Goal: Task Accomplishment & Management: Manage account settings

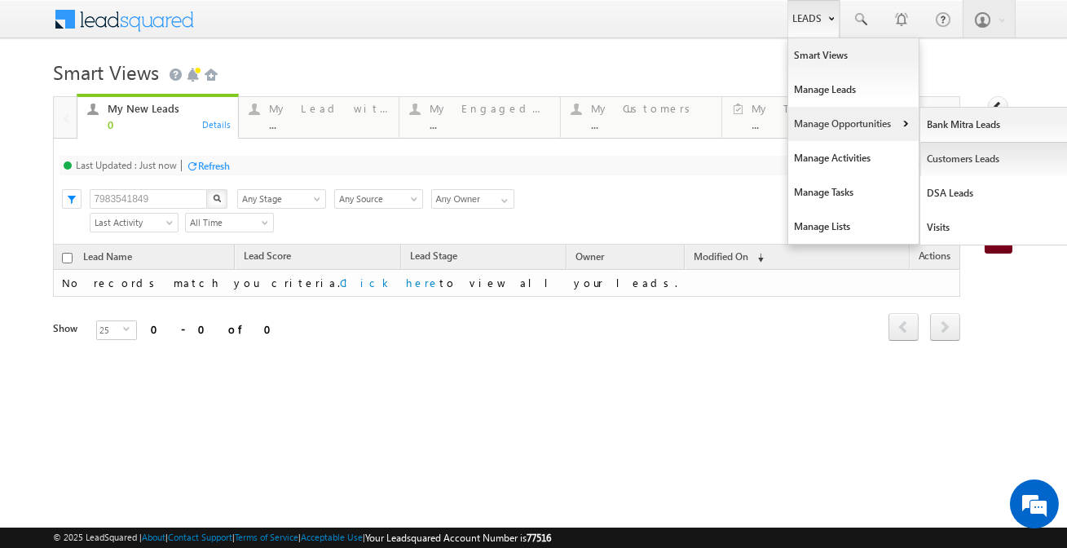
click at [934, 161] on link "Customers Leads" at bounding box center [994, 159] width 149 height 34
click at [937, 156] on link "Customers Leads" at bounding box center [994, 159] width 149 height 34
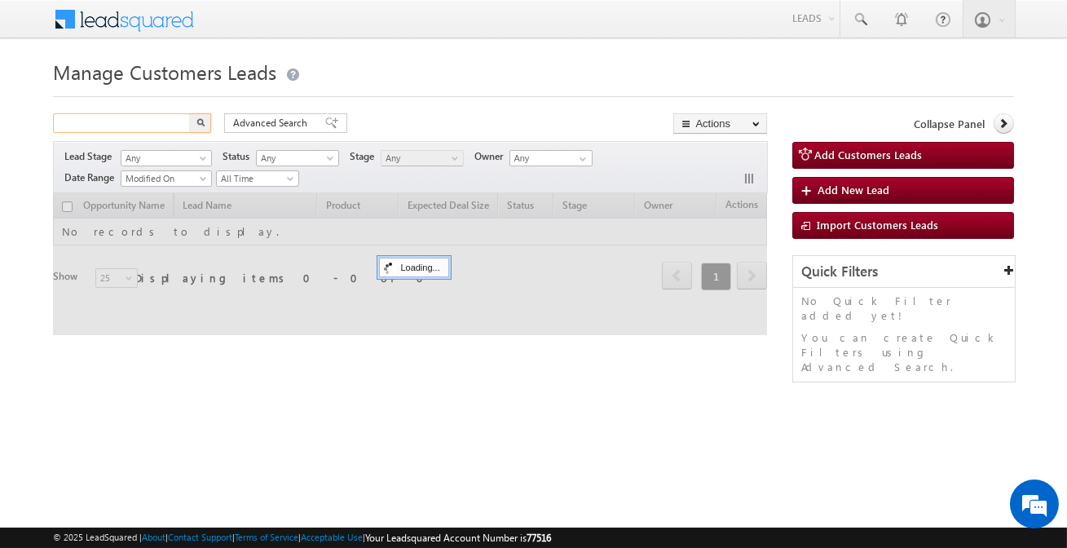
click at [168, 118] on input "text" at bounding box center [122, 123] width 139 height 20
paste input "883190"
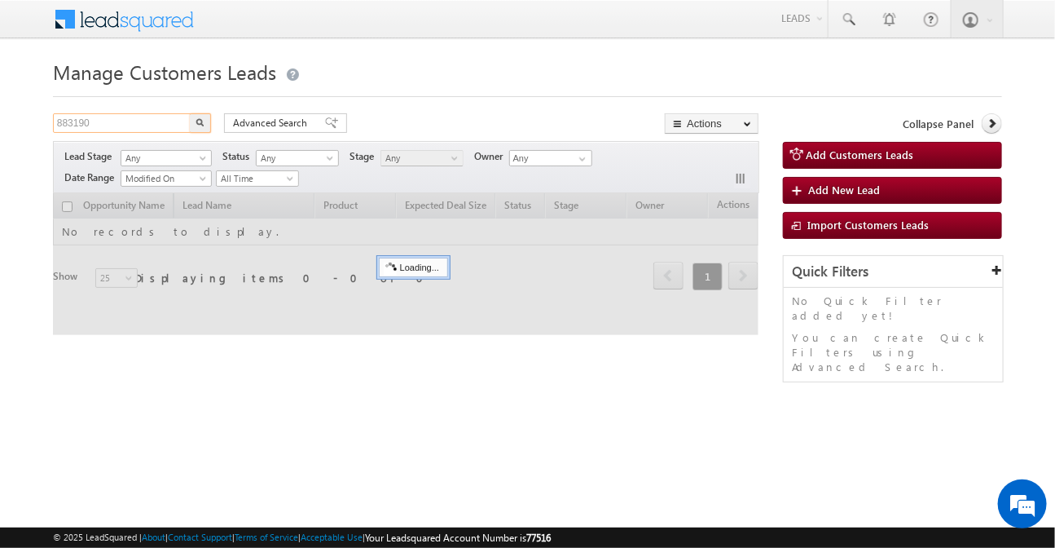
type input "883190"
click at [190, 113] on button "button" at bounding box center [200, 123] width 21 height 20
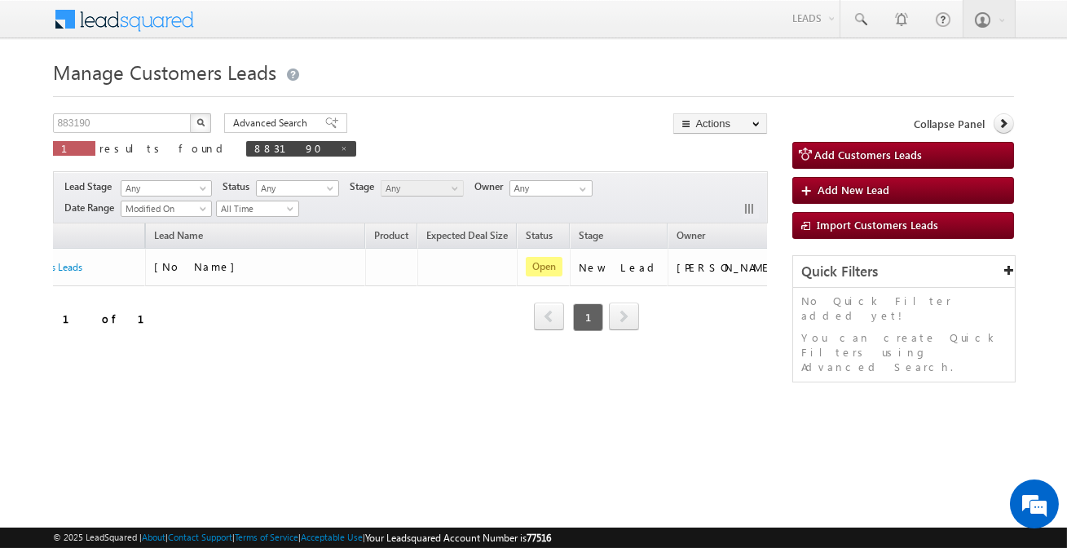
scroll to position [0, 126]
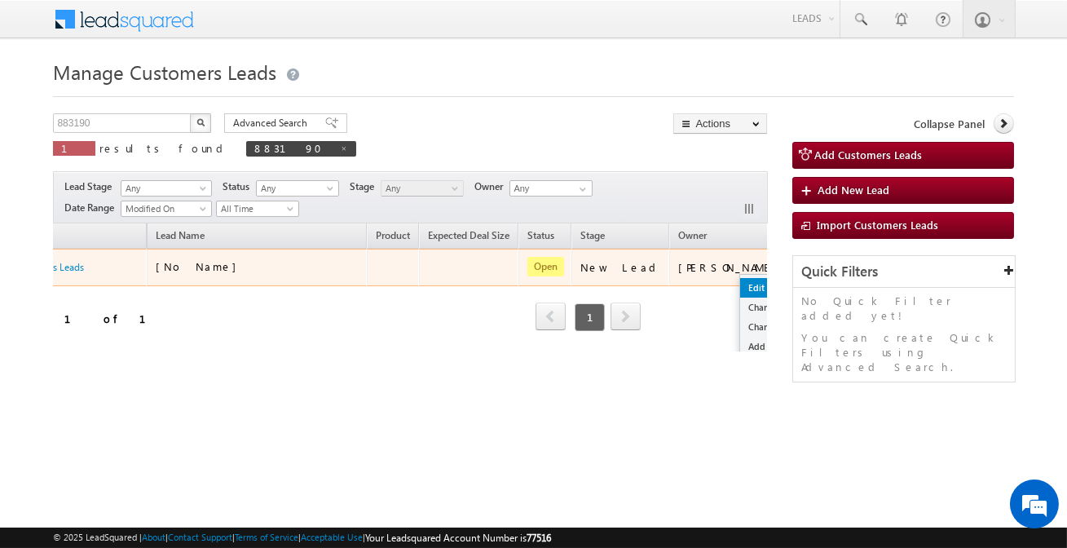
click at [740, 291] on link "Edit" at bounding box center [780, 288] width 81 height 20
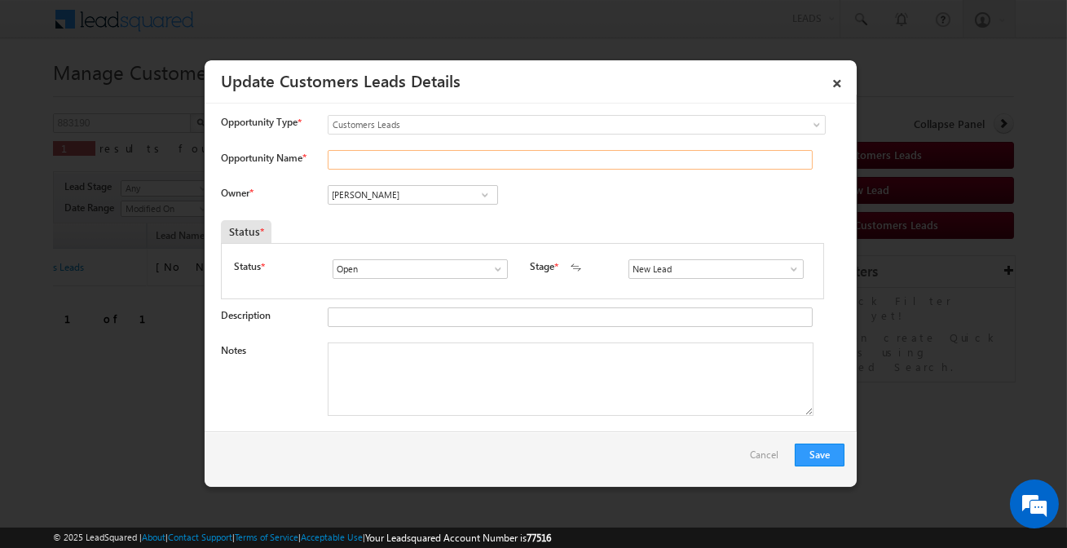
click at [416, 165] on input "Opportunity Name *" at bounding box center [570, 160] width 485 height 20
paste input "[PERSON_NAME] [PERSON_NAME]"
type input "VIKASH SHARMA VIKAS SHARMA"
click at [413, 195] on input "[PERSON_NAME]" at bounding box center [413, 195] width 170 height 20
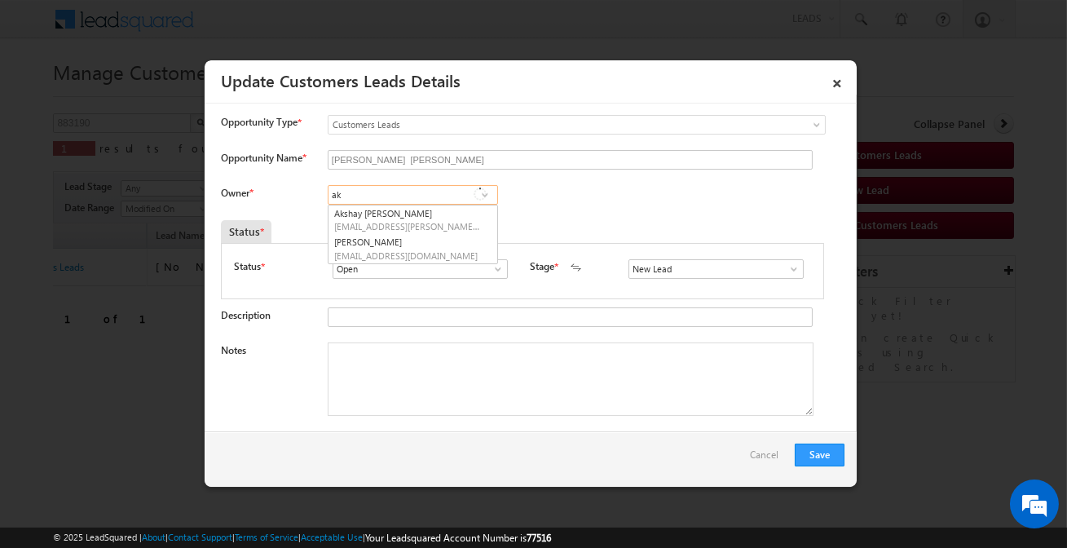
type input "a"
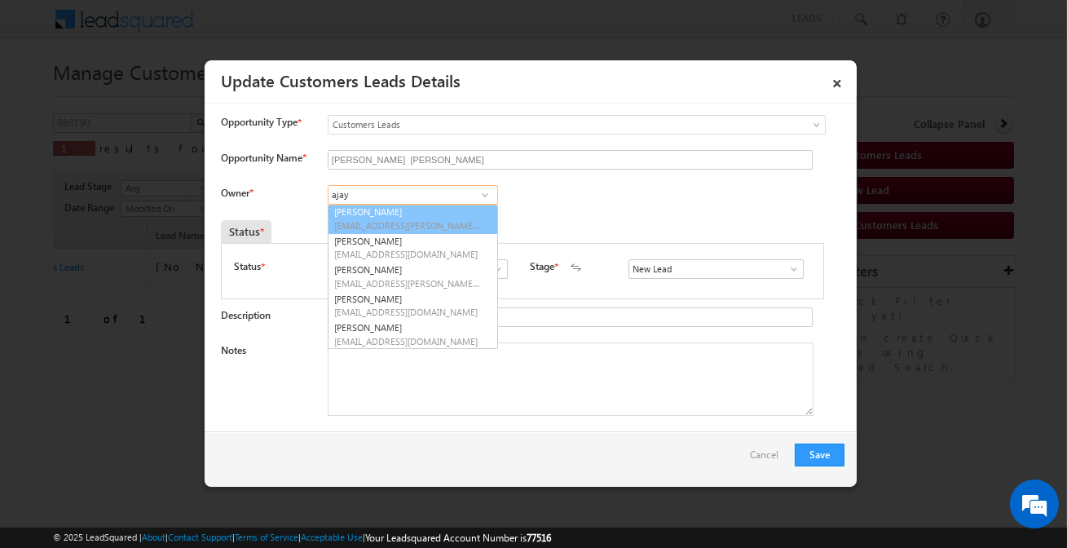
scroll to position [202, 0]
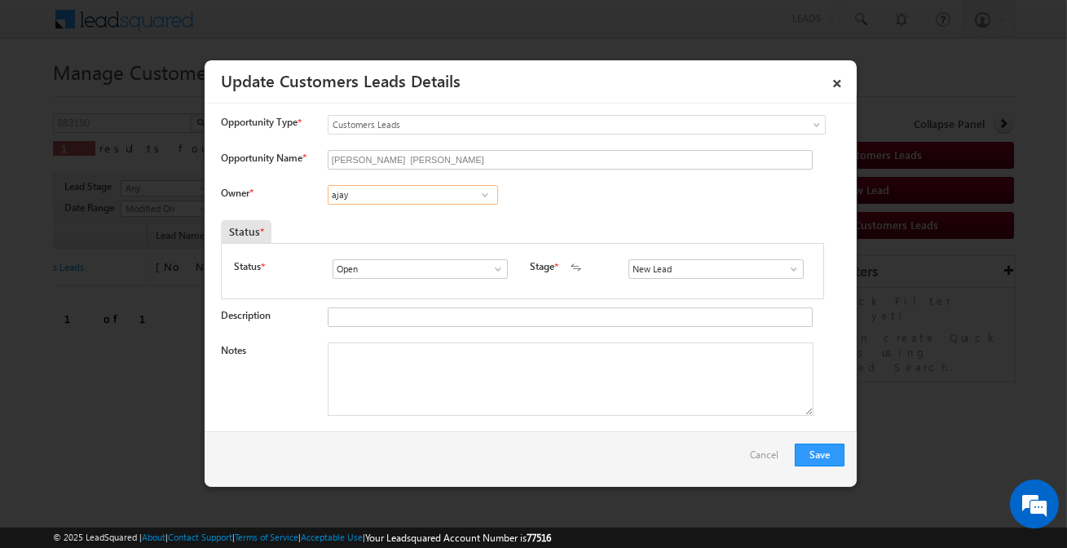
paste input "[PERSON_NAME]"
click at [400, 228] on span "[EMAIL_ADDRESS][DOMAIN_NAME]" at bounding box center [407, 226] width 147 height 12
type input "[PERSON_NAME]"
click at [673, 266] on input "New Lead" at bounding box center [715, 269] width 175 height 20
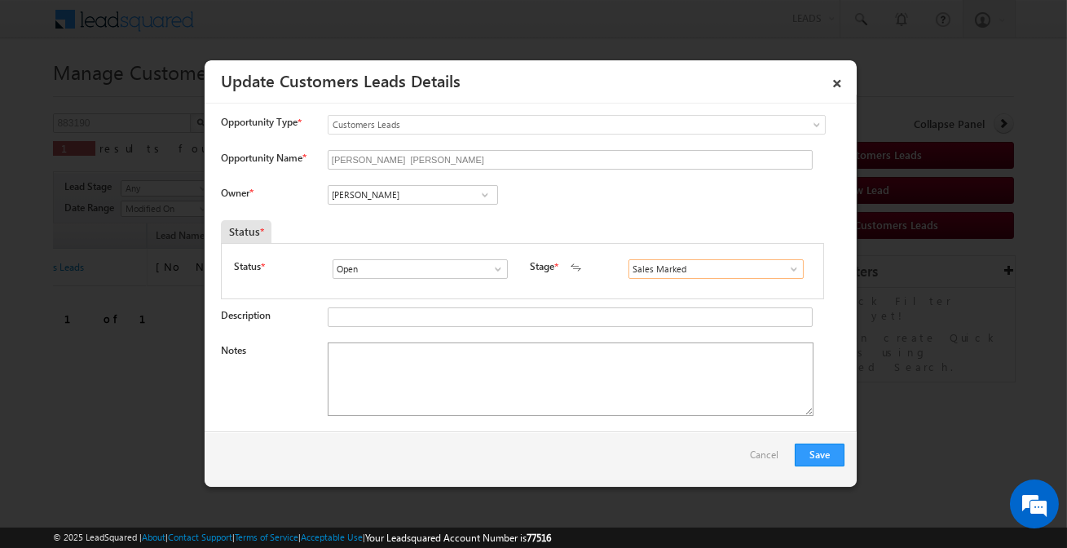
type input "Sales Marked"
click at [554, 382] on textarea "Notes" at bounding box center [571, 378] width 486 height 73
paste textarea "VIKASH SHARMA (prem pakash sharma) / BT + Lap Loan / Customer is self employed …"
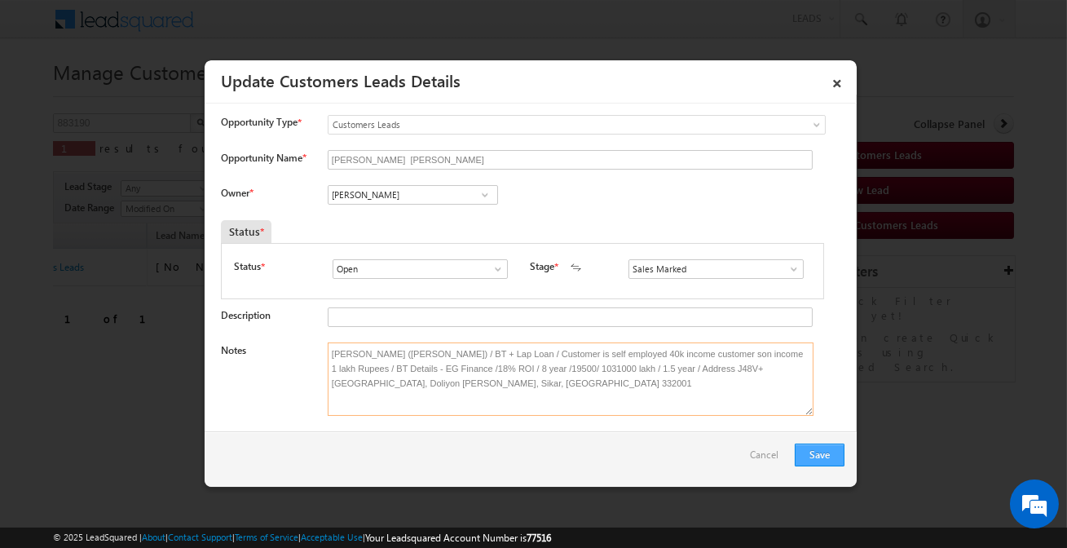
type textarea "VIKASH SHARMA (prem pakash sharma) / BT + Lap Loan / Customer is self employed …"
click at [831, 456] on button "Save" at bounding box center [819, 454] width 50 height 23
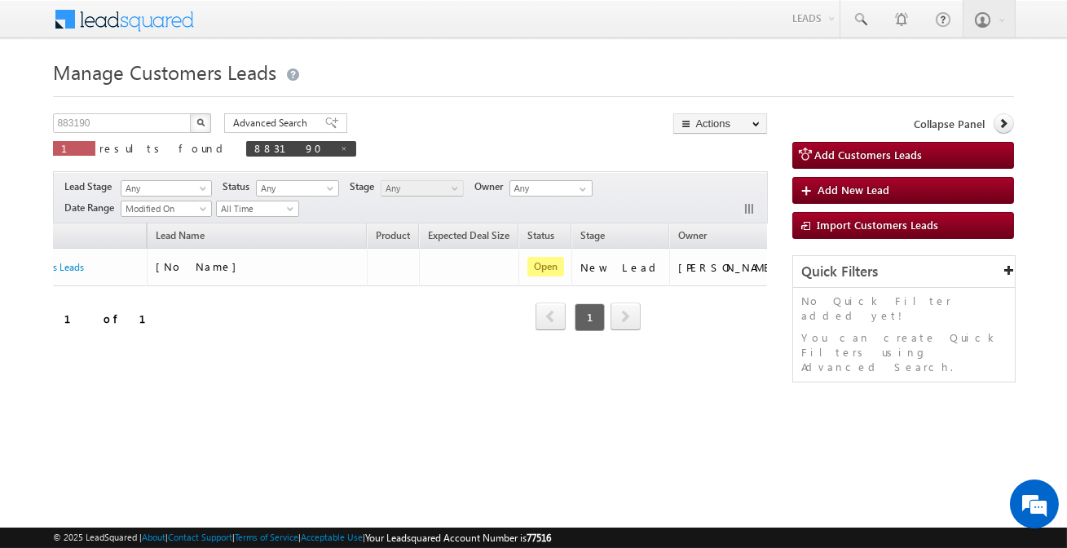
drag, startPoint x: 195, startPoint y: 395, endPoint x: 43, endPoint y: 372, distance: 153.3
click at [43, 374] on body "Menu Affan Khan sitar a3@ks erve." at bounding box center [533, 231] width 1067 height 462
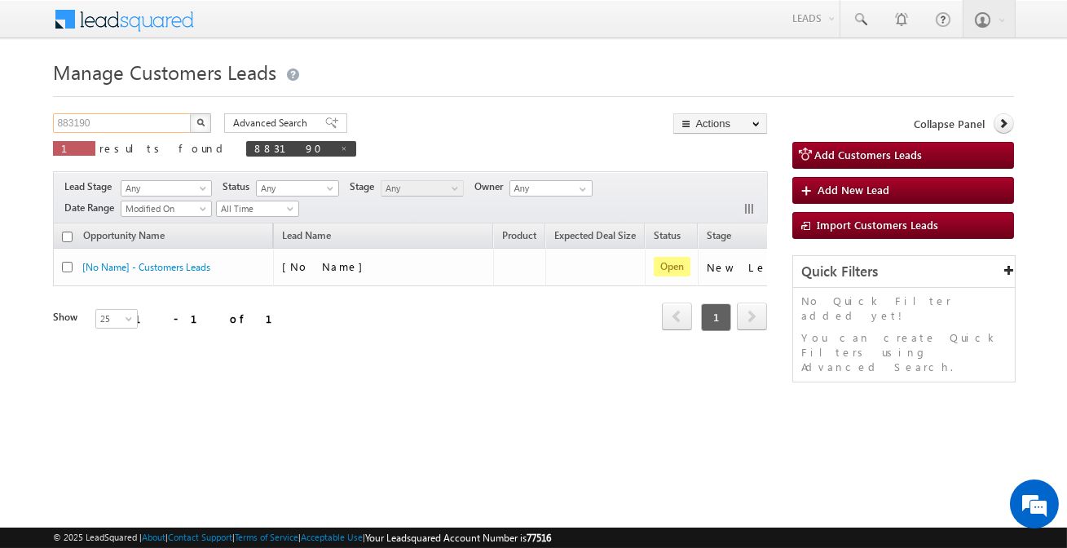
click at [163, 124] on input "883190" at bounding box center [122, 123] width 139 height 20
paste input "67632"
type input "867632"
click at [190, 113] on button "button" at bounding box center [200, 123] width 21 height 20
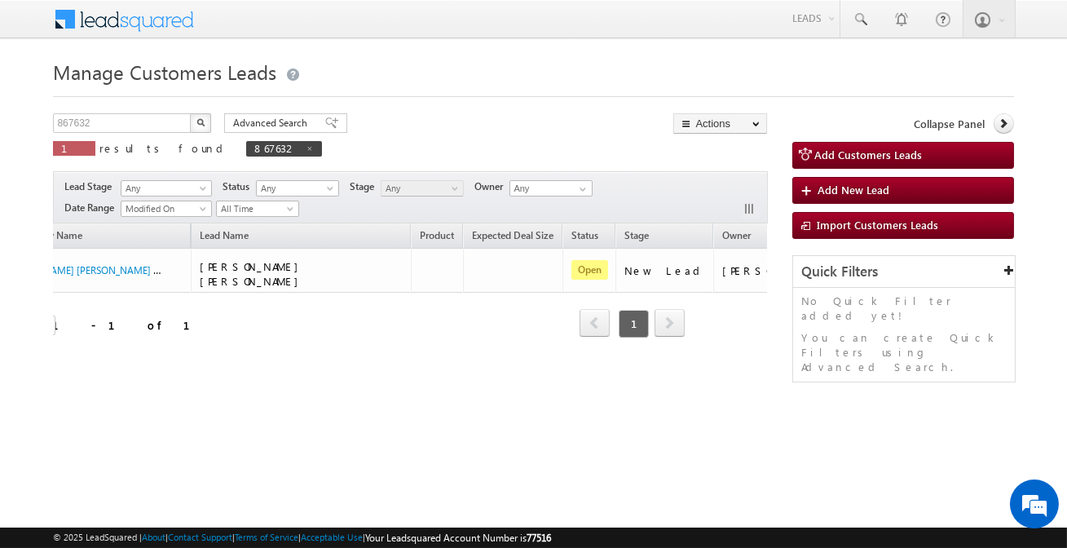
scroll to position [0, 108]
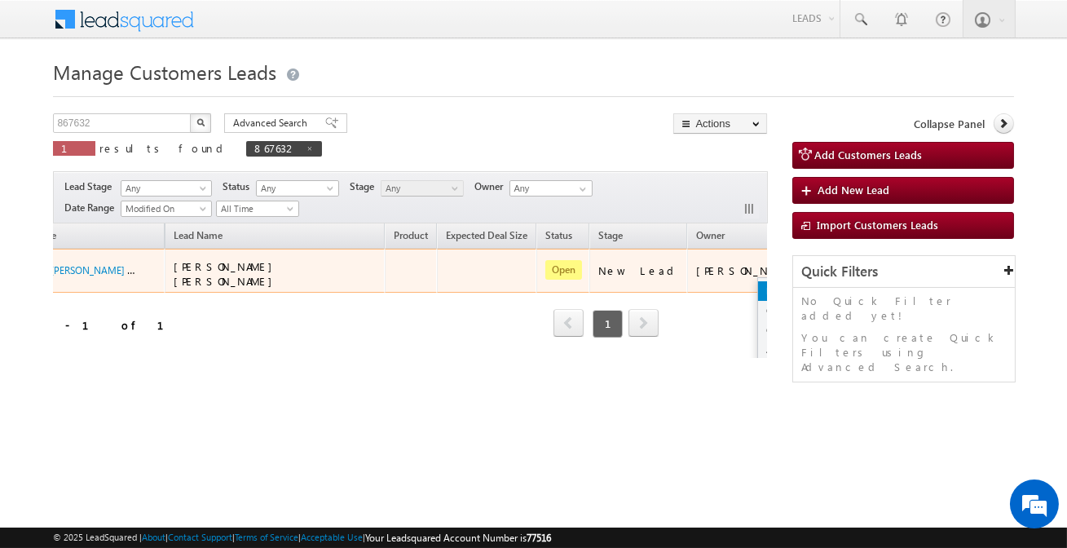
click at [758, 285] on link "Edit" at bounding box center [798, 291] width 81 height 20
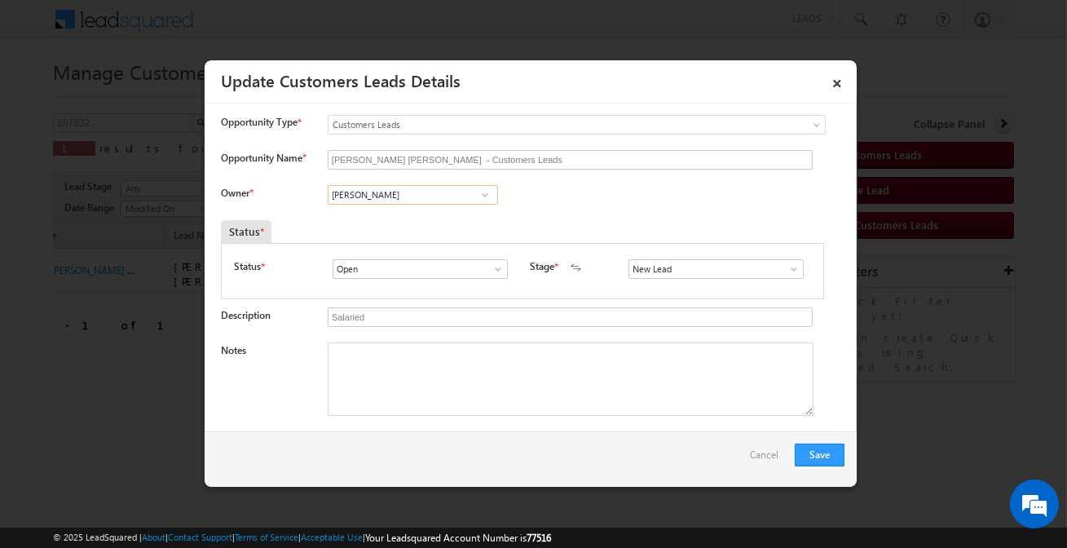
click at [437, 193] on input "[PERSON_NAME]" at bounding box center [413, 195] width 170 height 20
click at [455, 218] on link "Banveer Singh banveer.singh@sgrlimited.in" at bounding box center [413, 220] width 170 height 31
type input "Banveer Singh"
click at [684, 271] on input "New Lead" at bounding box center [715, 269] width 175 height 20
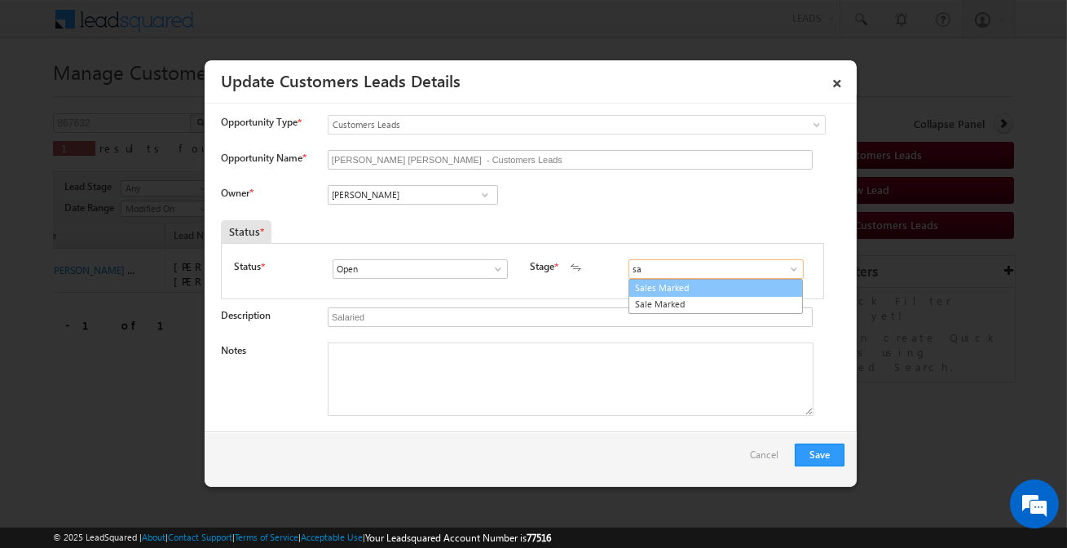
drag, startPoint x: 668, startPoint y: 293, endPoint x: 670, endPoint y: 283, distance: 10.7
click at [670, 283] on ul "Sales Marked Sale Marked" at bounding box center [715, 296] width 174 height 35
click at [670, 283] on link "Sales Marked" at bounding box center [715, 288] width 174 height 19
type input "Sales Marked"
click at [505, 363] on textarea "Notes" at bounding box center [571, 378] width 486 height 73
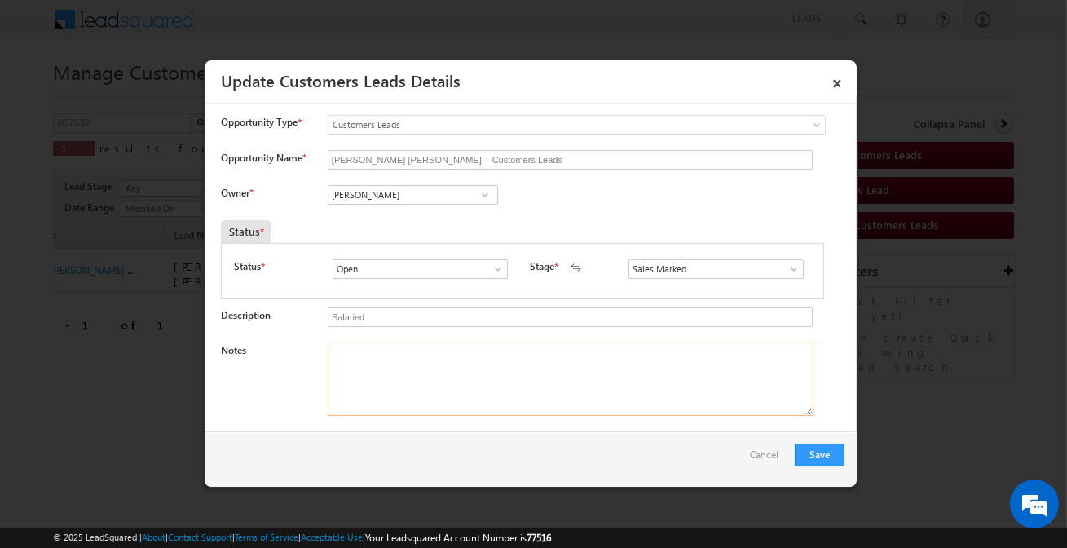
paste textarea "Customer interested for top-up loan"
type textarea "Customer interested for top-up loan 8 lakh"
click at [829, 459] on button "Save" at bounding box center [819, 454] width 50 height 23
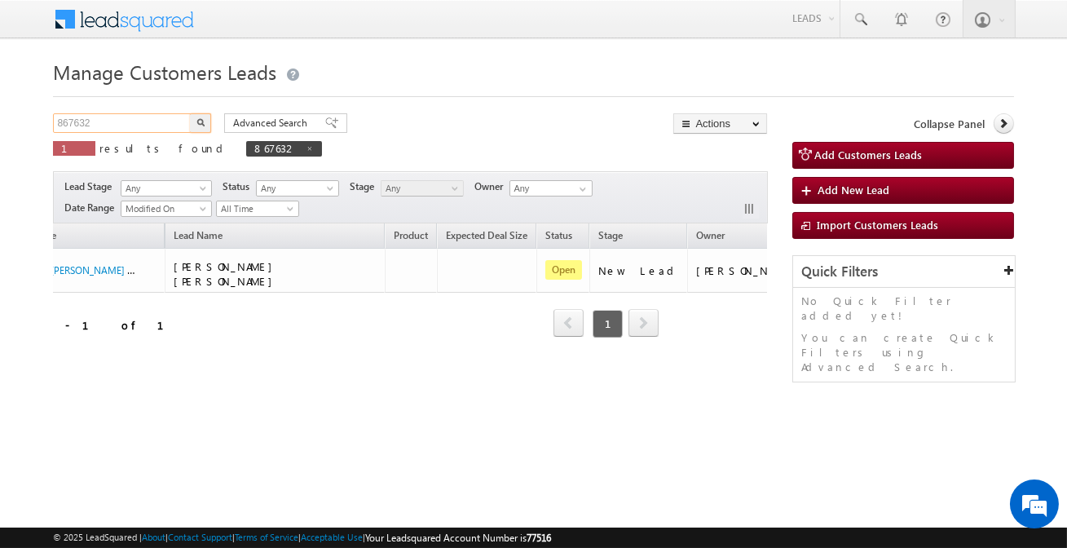
click at [152, 130] on input "867632" at bounding box center [122, 123] width 139 height 20
paste input "4"
type input "867634"
click at [190, 113] on button "button" at bounding box center [200, 123] width 21 height 20
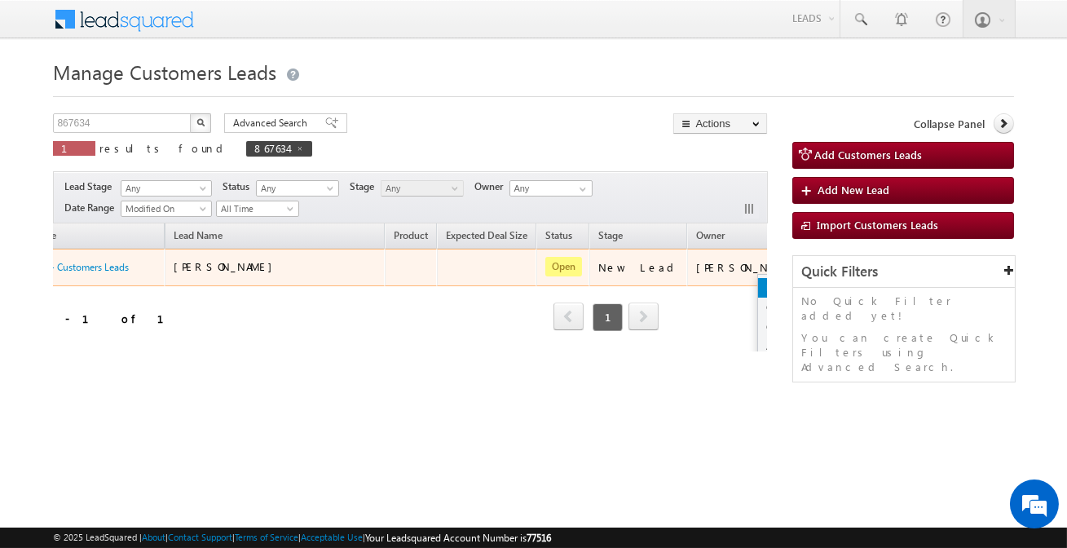
click at [758, 293] on link "Edit" at bounding box center [798, 288] width 81 height 20
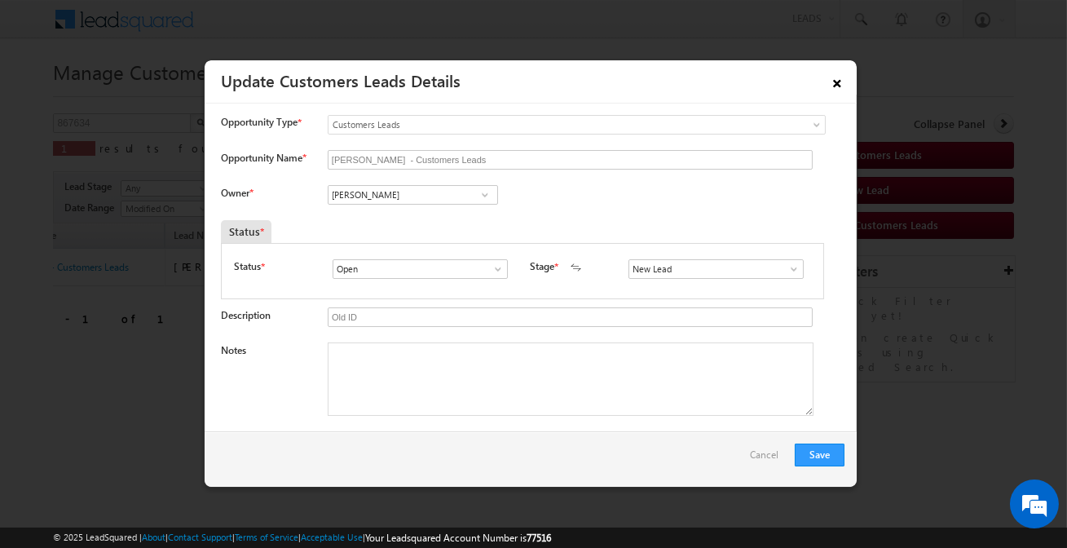
click at [842, 77] on link "×" at bounding box center [837, 80] width 28 height 29
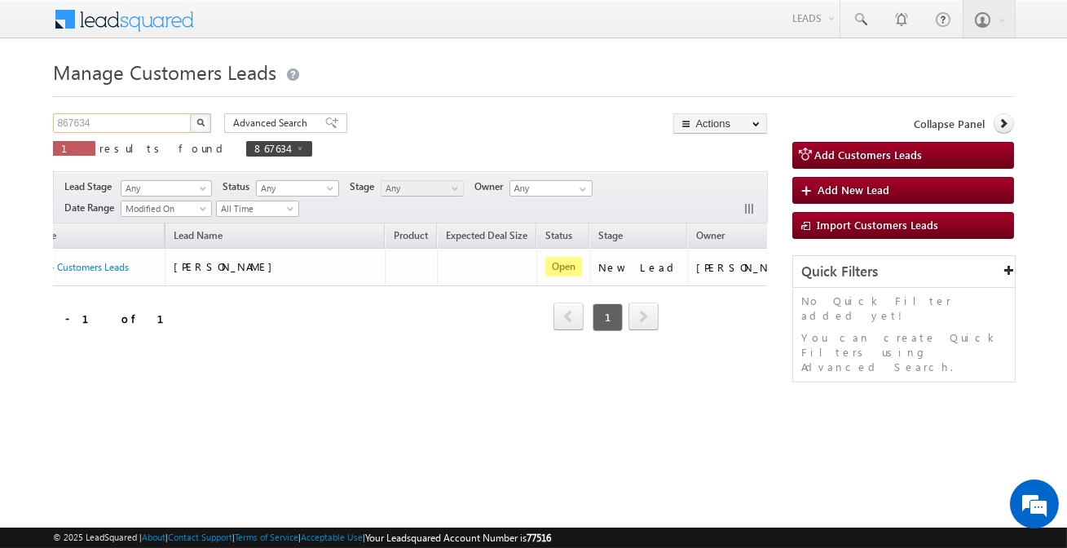
click at [154, 117] on input "867634" at bounding box center [122, 123] width 139 height 20
click at [190, 113] on button "button" at bounding box center [200, 123] width 21 height 20
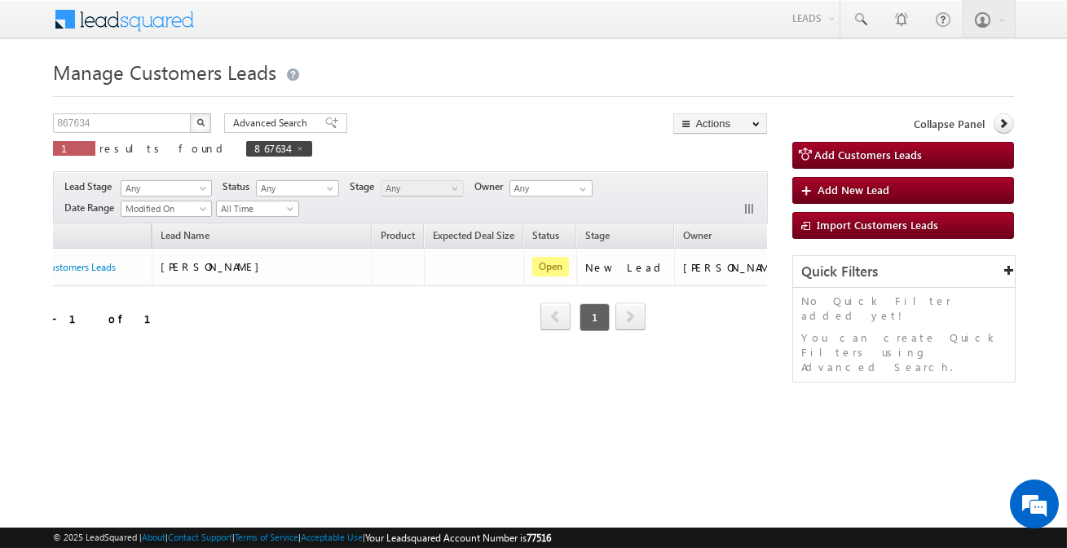
scroll to position [0, 136]
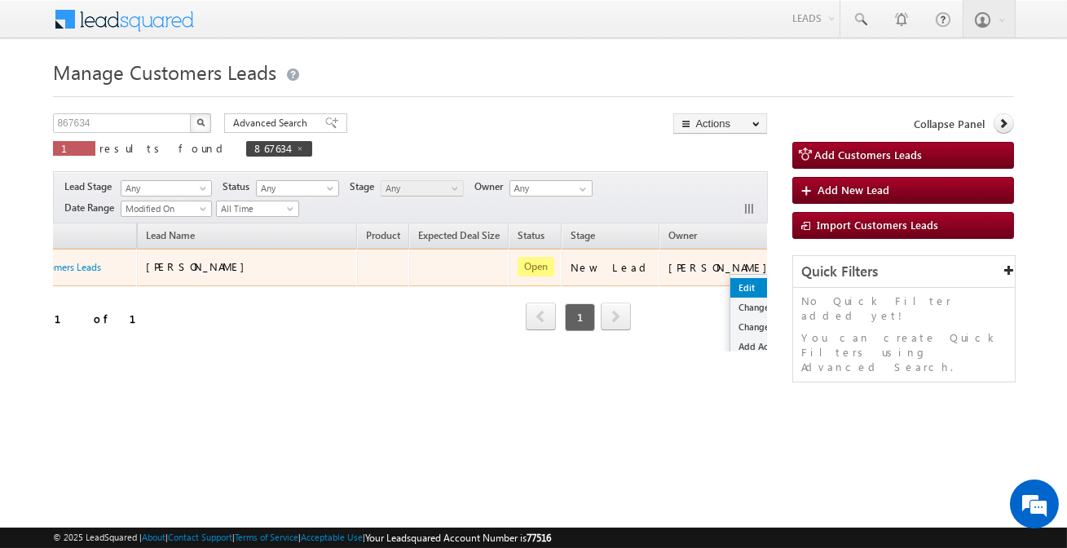
click at [730, 292] on link "Edit" at bounding box center [770, 288] width 81 height 20
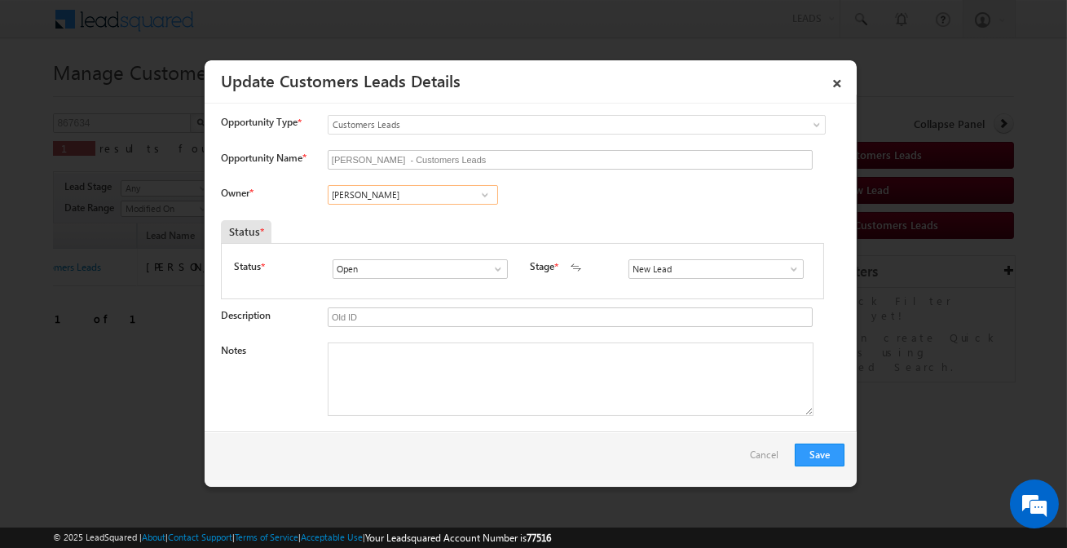
click at [416, 203] on input "[PERSON_NAME]" at bounding box center [413, 195] width 170 height 20
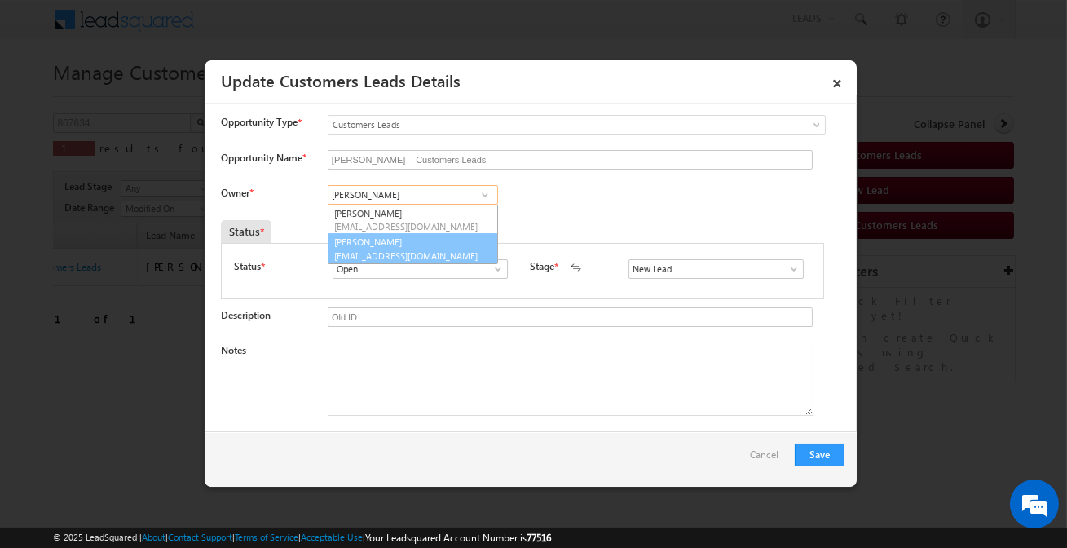
click at [416, 245] on link "Ajay Kumar Nayak ajay.nayak@sgrlimited.in" at bounding box center [413, 248] width 170 height 31
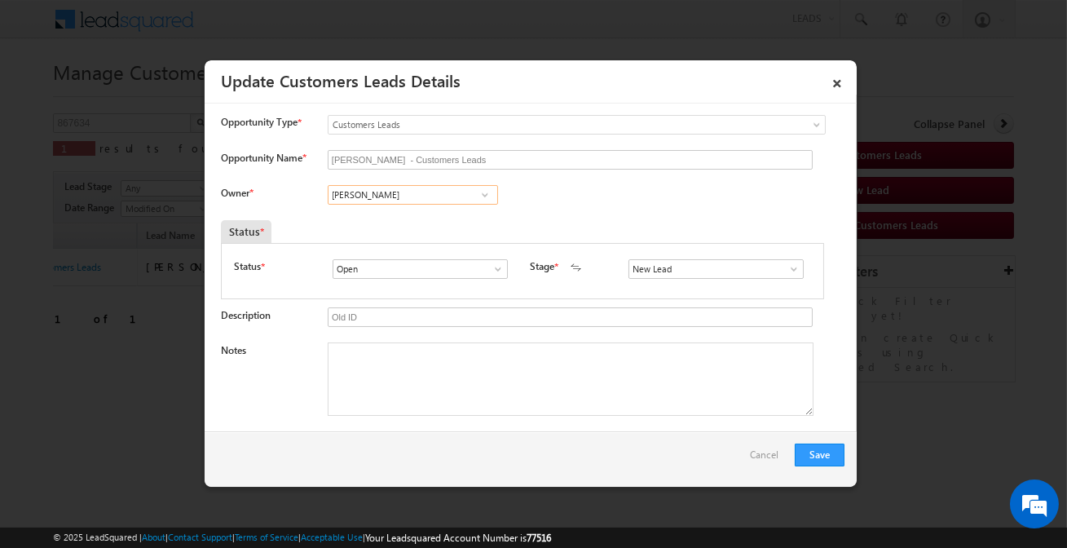
type input "Ajay Kumar Nayak"
click at [674, 271] on input "New Lead" at bounding box center [715, 269] width 175 height 20
click at [670, 287] on link "Sales Marked" at bounding box center [715, 288] width 174 height 19
type input "Sales Marked"
click at [430, 323] on input "Old ID" at bounding box center [570, 317] width 485 height 20
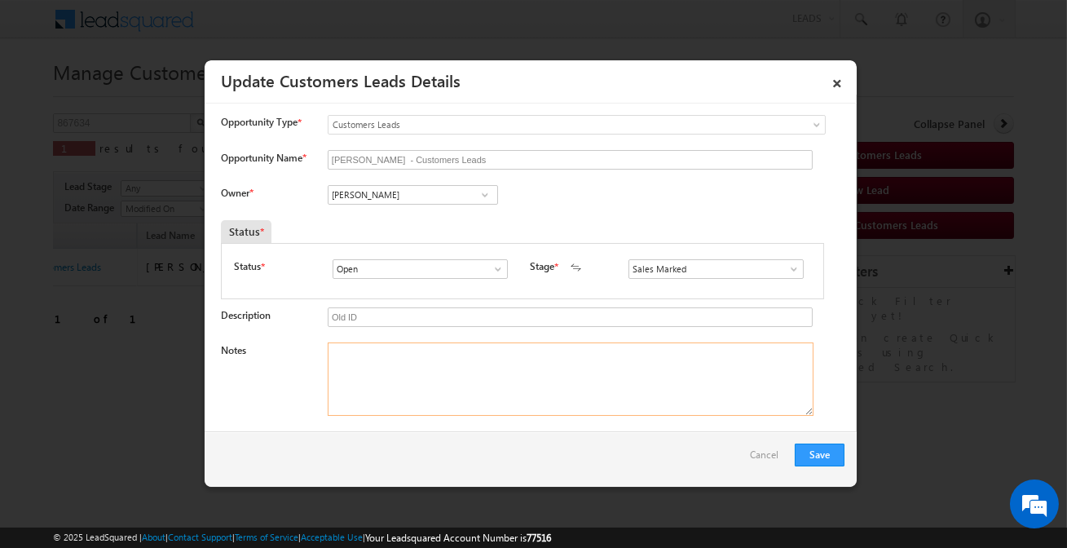
click at [415, 391] on textarea "Notes" at bounding box center [571, 378] width 486 height 73
paste textarea "867634"
click at [415, 391] on textarea "867634" at bounding box center [571, 378] width 486 height 73
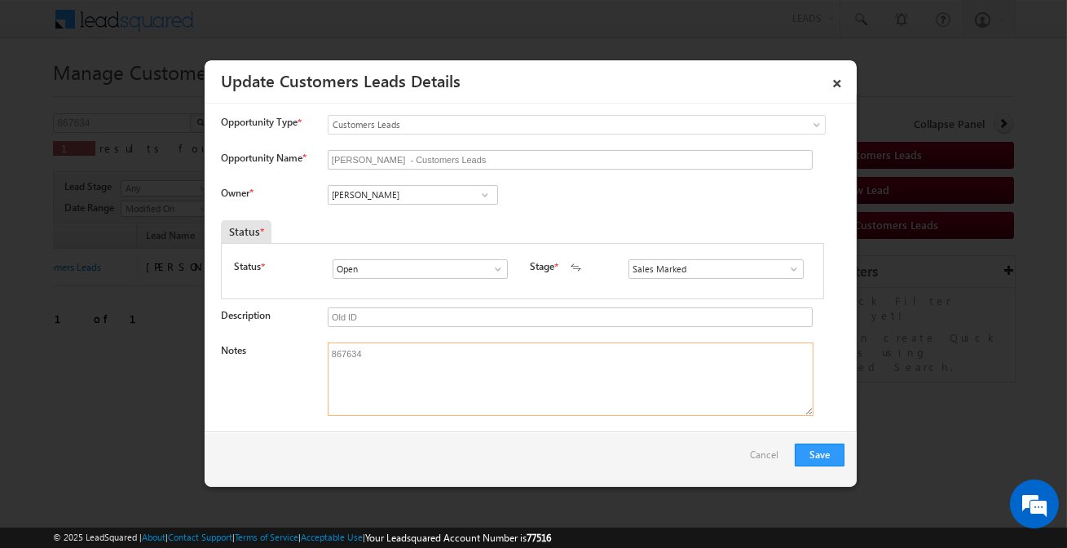
paste textarea "Customer interested 3-lakh amount (top-up loan)"
type textarea "Customer interested 3-lakh amount (top-up loan)"
click at [822, 453] on button "Save" at bounding box center [819, 454] width 50 height 23
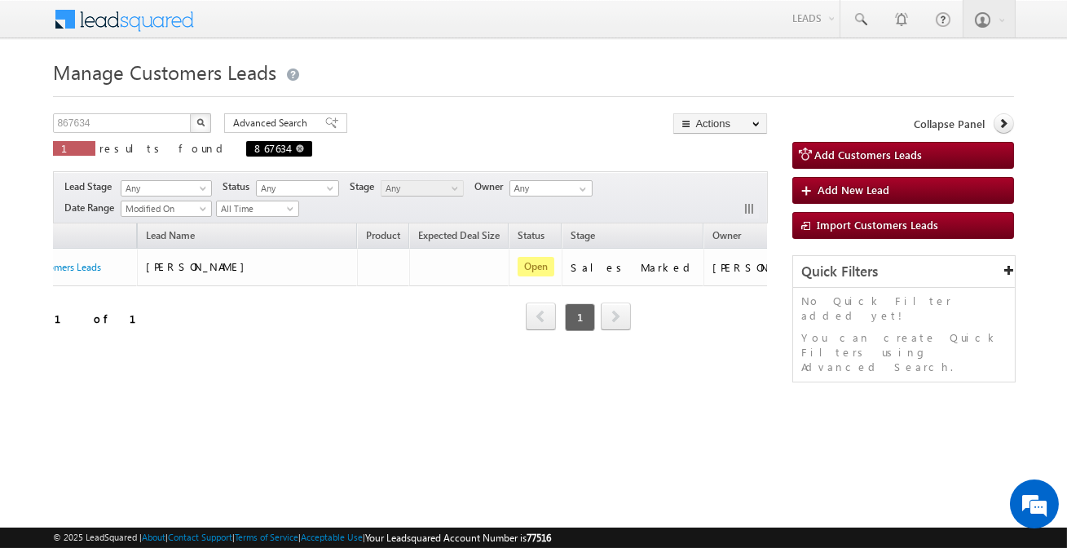
click at [246, 151] on span "867634" at bounding box center [279, 148] width 66 height 15
click at [296, 147] on span at bounding box center [300, 148] width 8 height 8
type input "Search Customers Leads"
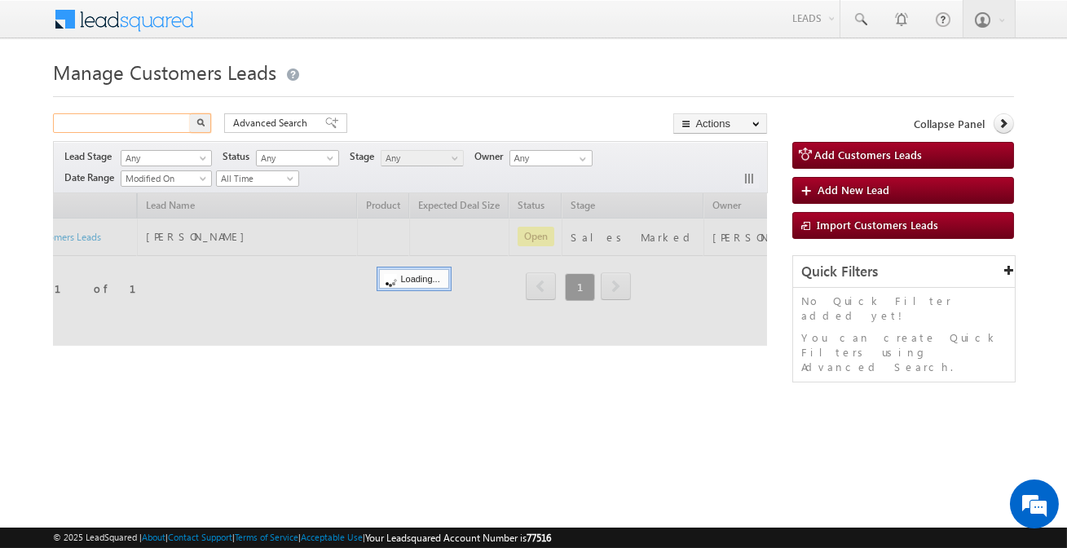
click at [136, 125] on input "text" at bounding box center [122, 123] width 139 height 20
paste input "883033"
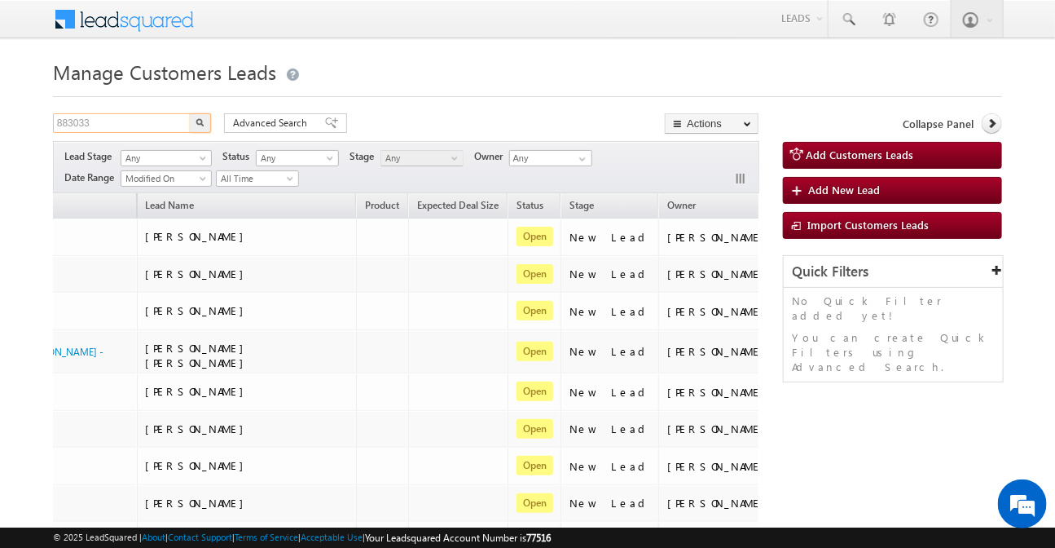
type input "883033"
click at [196, 116] on button "button" at bounding box center [200, 123] width 21 height 20
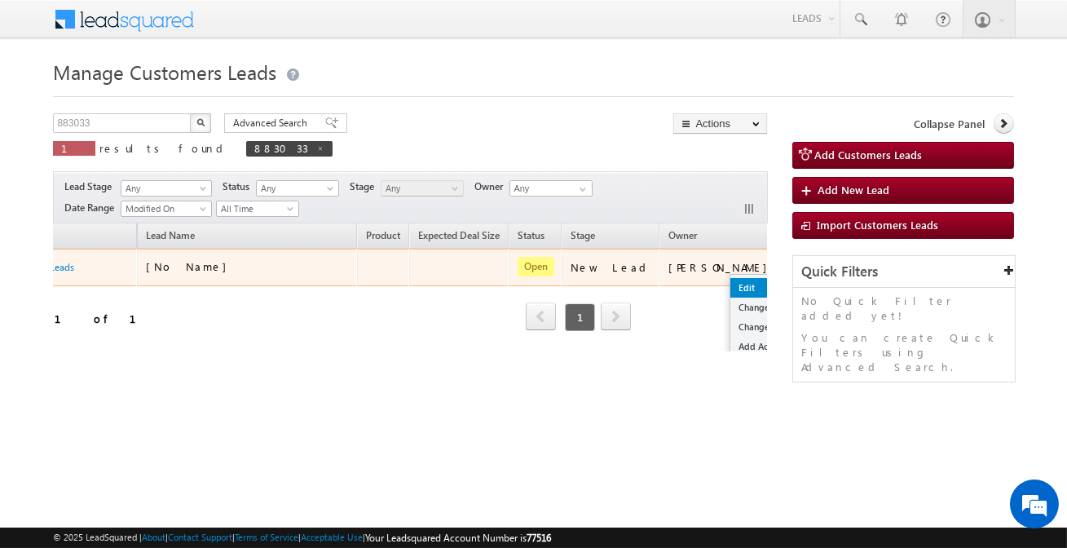
click at [730, 285] on link "Edit" at bounding box center [770, 288] width 81 height 20
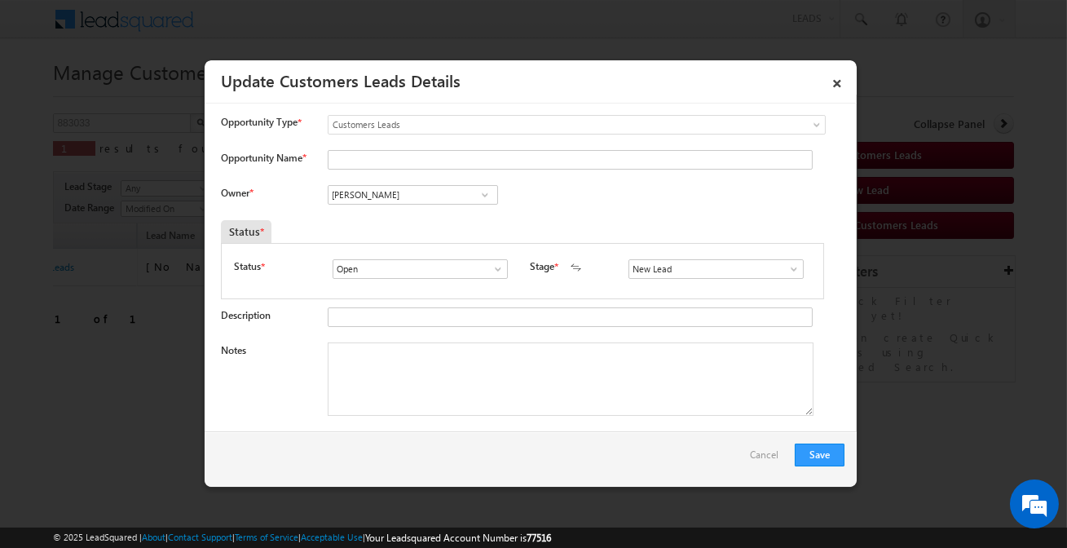
click at [444, 209] on div "Owner * Vikas Halwai Vikas Halwai Vikas Halwai" at bounding box center [532, 198] width 623 height 27
click at [445, 187] on input "[PERSON_NAME]" at bounding box center [413, 195] width 170 height 20
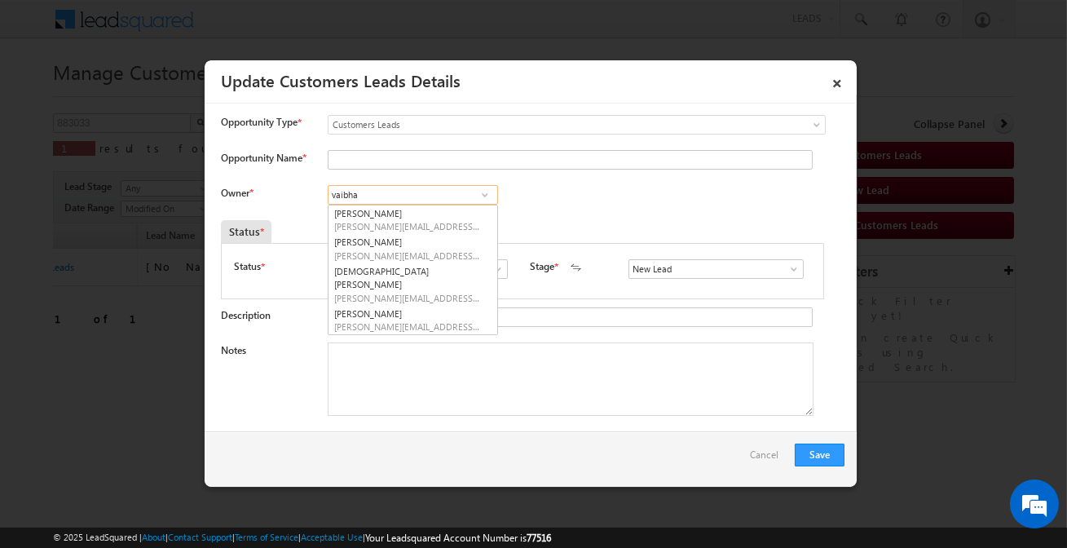
type input "vaibha"
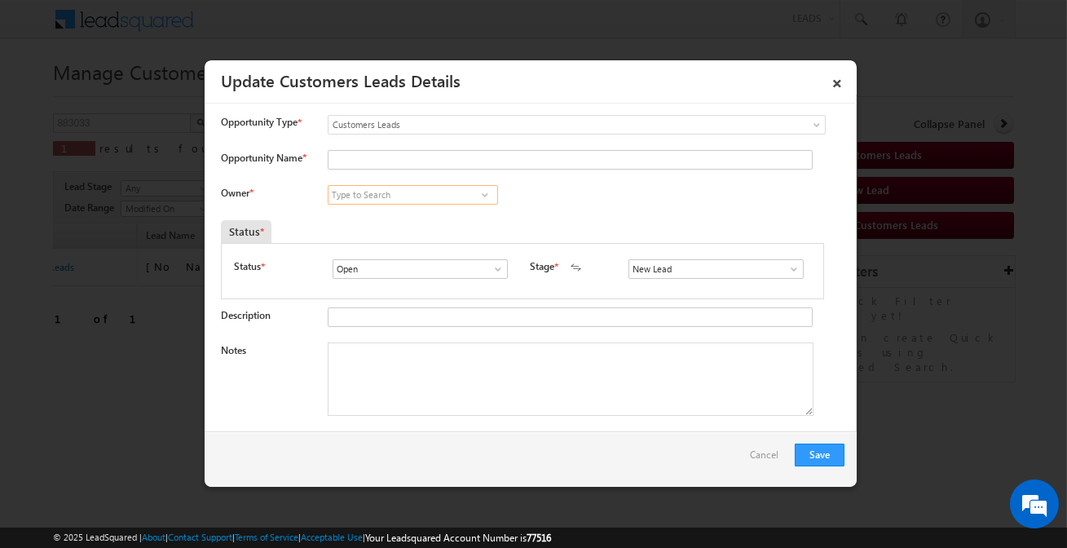
paste input "Vaibhav Shankar Dhanke"
click at [420, 210] on link "Vaibhav Shankar Dhanke vaibhav.dhanke@sgrlimited.in" at bounding box center [413, 220] width 170 height 31
type input "Vaibhav Shankar Dhanke"
click at [678, 277] on input "New Lead" at bounding box center [715, 269] width 175 height 20
click at [651, 288] on link "Sales Marked" at bounding box center [715, 288] width 174 height 19
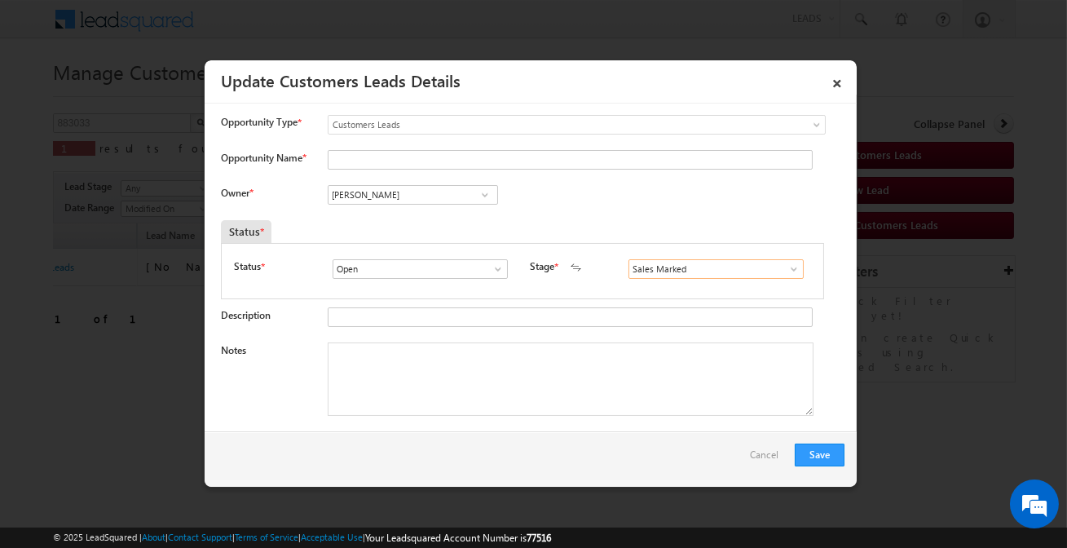
type input "Sales Marked"
click at [421, 378] on textarea "Notes" at bounding box center [571, 378] width 486 height 73
paste textarea "SHAHBAZULLAH KHAN /P + C/ 15 lakh / Self-Employed (Construction) Income 45k and…"
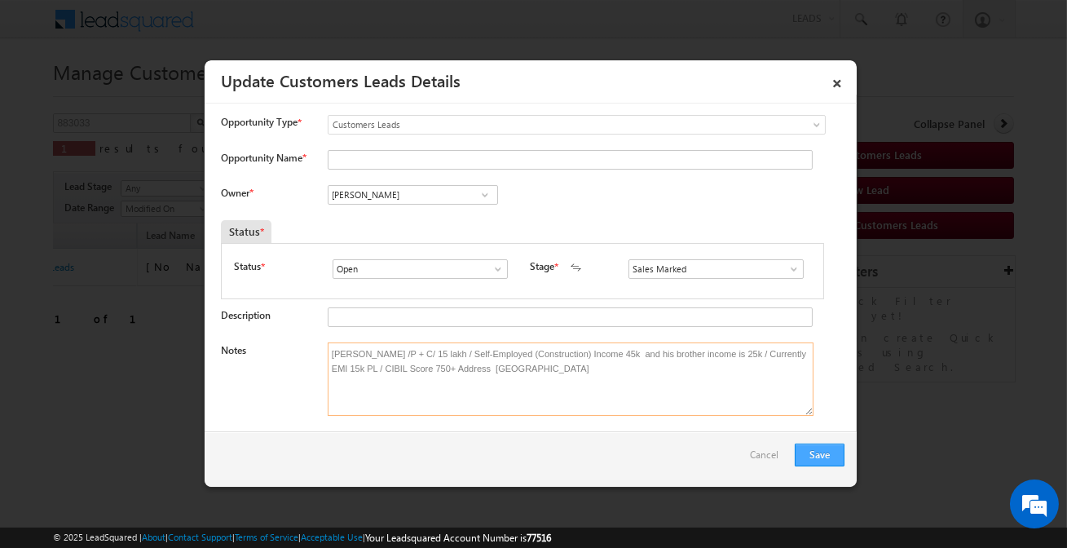
type textarea "SHAHBAZULLAH KHAN /P + C/ 15 lakh / Self-Employed (Construction) Income 45k and…"
click at [819, 456] on button "Save" at bounding box center [819, 454] width 50 height 23
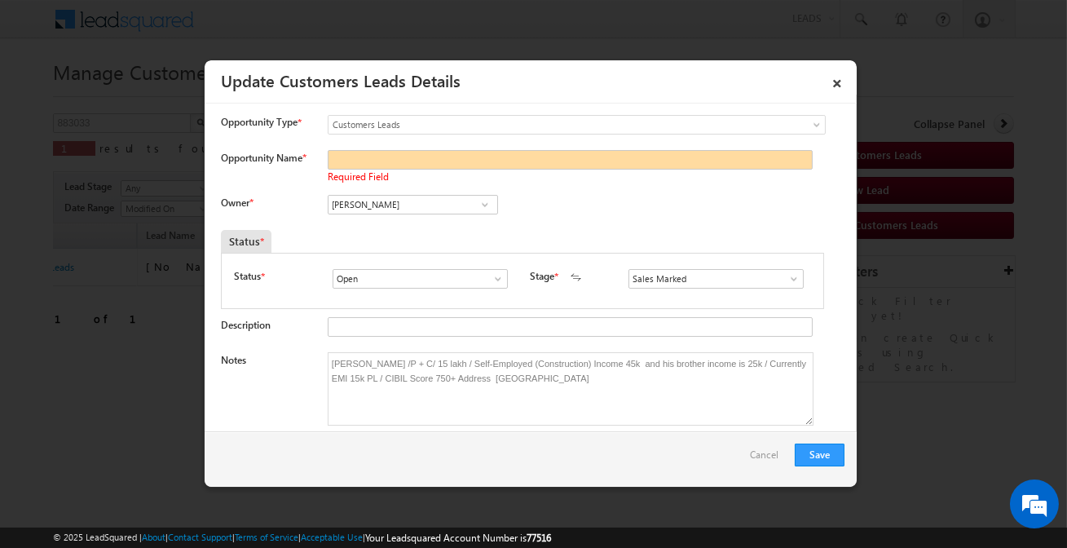
click at [367, 171] on span "Required Field" at bounding box center [358, 176] width 61 height 12
click at [627, 162] on input "Opportunity Name *" at bounding box center [570, 160] width 485 height 20
paste input "SHAHBAZULLAH KHAN"
type input "SHAHBAZULLAH KHAN"
click at [825, 463] on button "Save" at bounding box center [819, 454] width 50 height 23
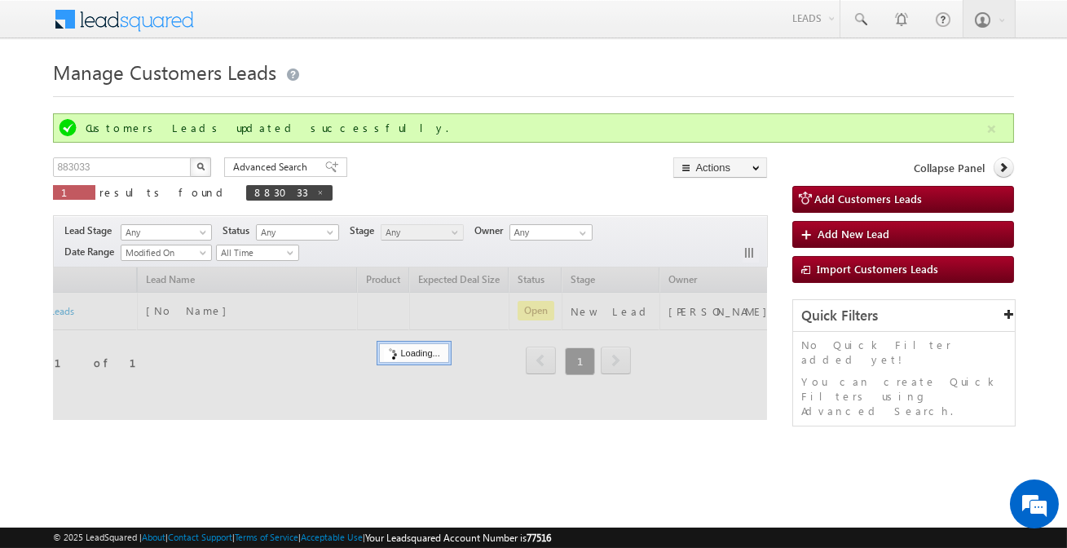
drag, startPoint x: 275, startPoint y: 402, endPoint x: 235, endPoint y: 403, distance: 39.9
click at [235, 403] on div at bounding box center [410, 343] width 714 height 152
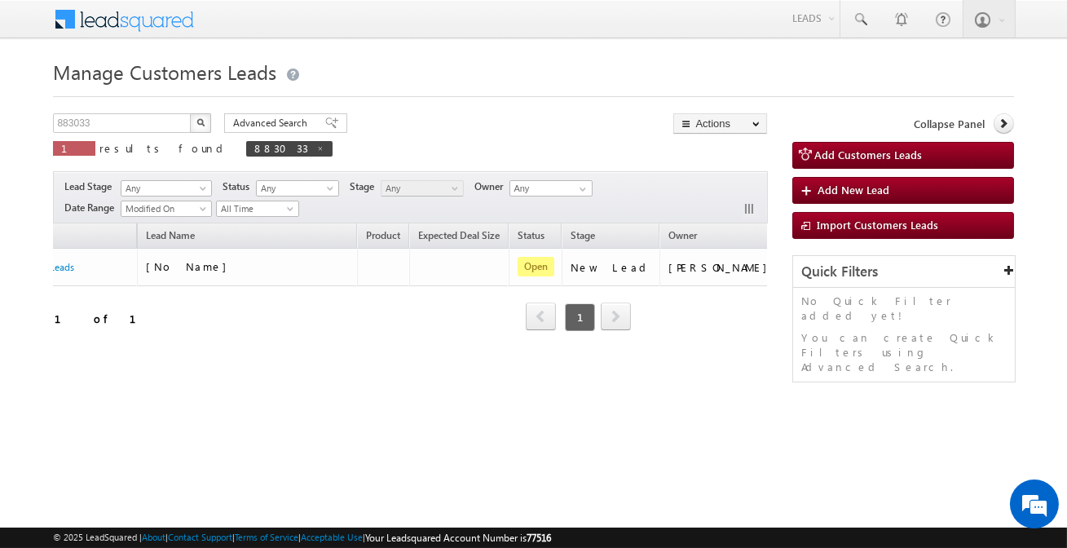
scroll to position [0, 0]
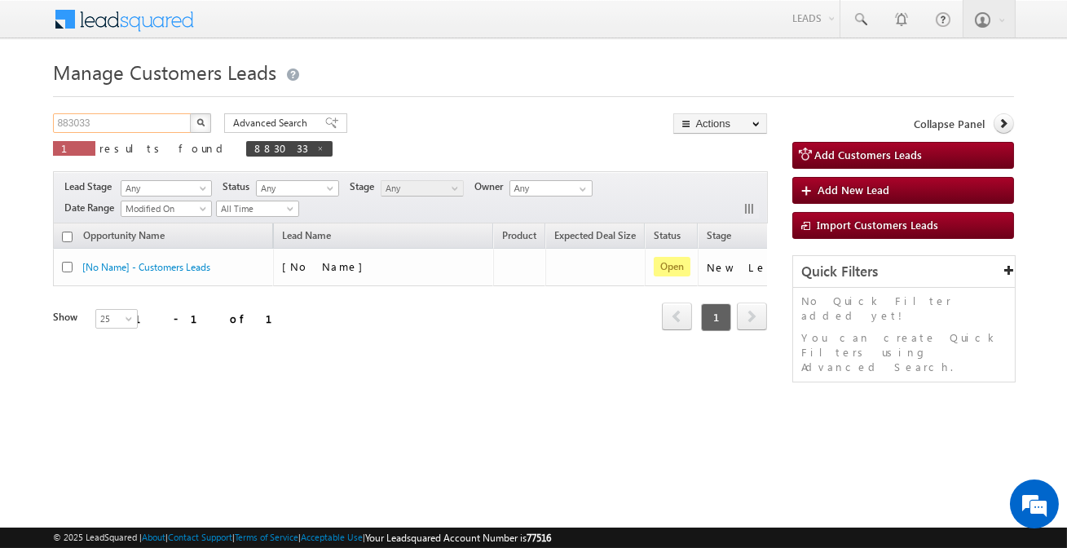
click at [161, 125] on input "883033" at bounding box center [122, 123] width 139 height 20
click at [163, 125] on input "883033" at bounding box center [122, 123] width 139 height 20
paste input "159"
type input "883159"
click at [190, 113] on button "button" at bounding box center [200, 123] width 21 height 20
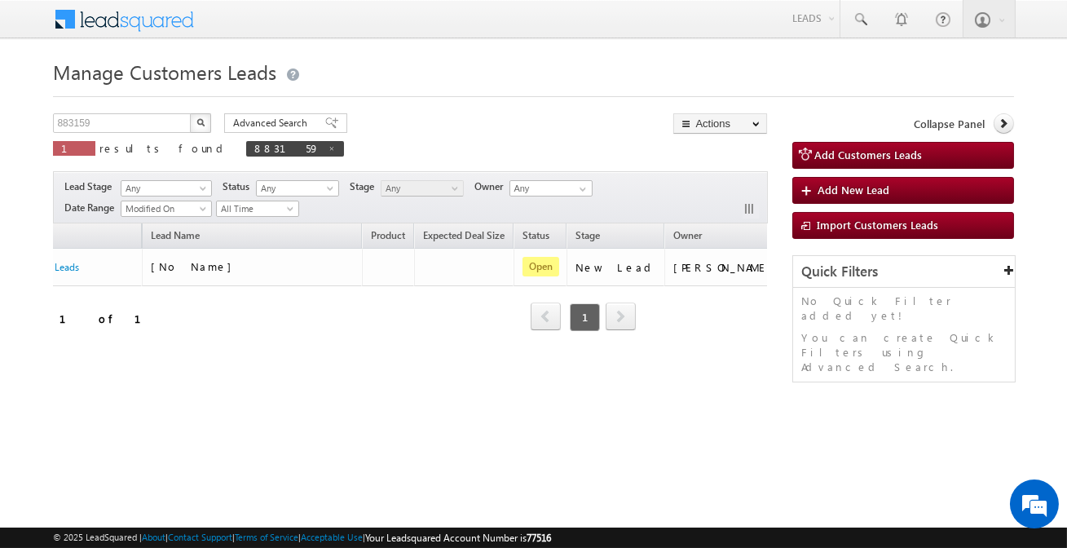
scroll to position [0, 136]
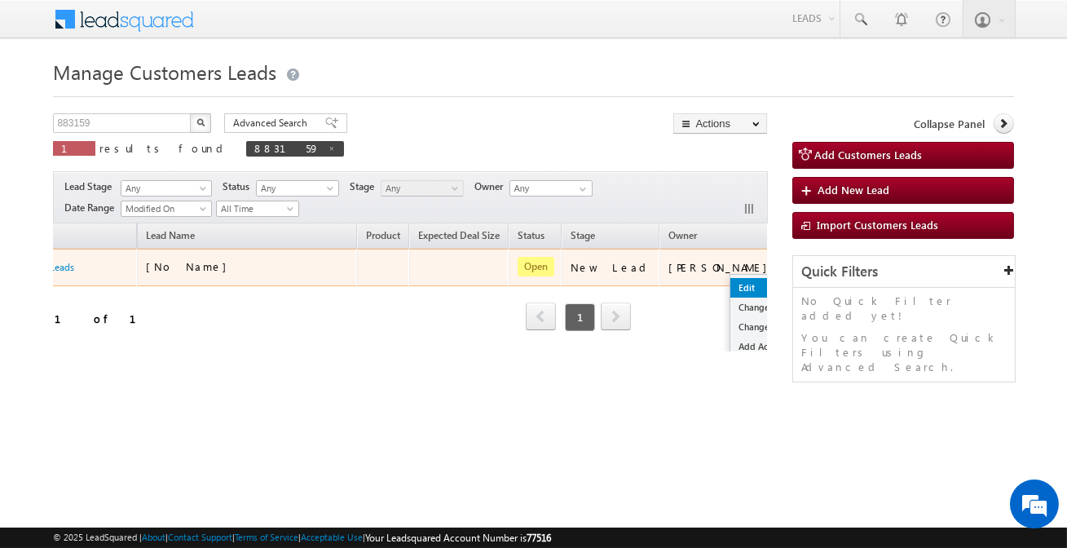
click at [730, 282] on link "Edit" at bounding box center [770, 288] width 81 height 20
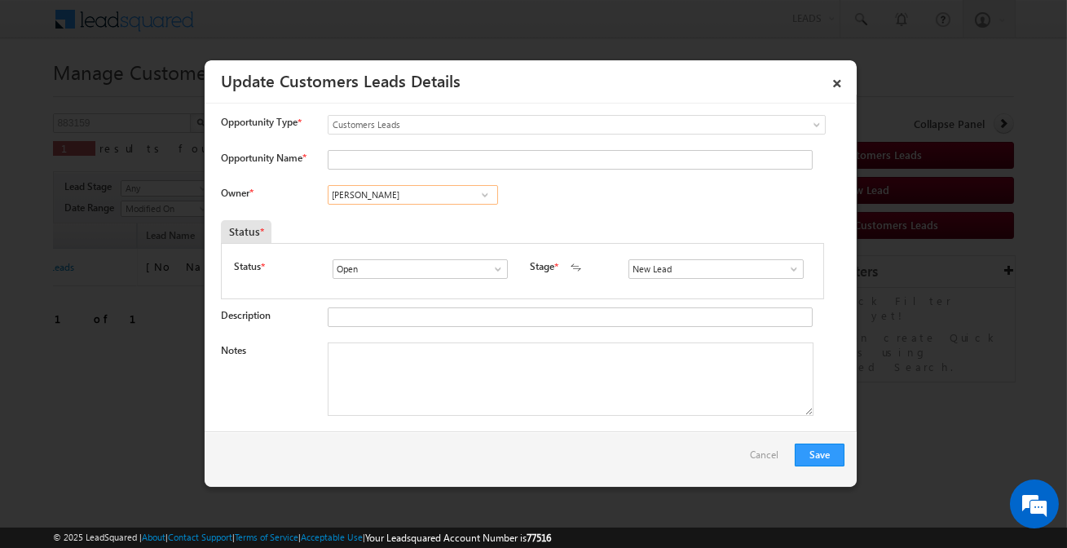
click at [405, 195] on input "[PERSON_NAME]" at bounding box center [413, 195] width 170 height 20
paste input "[EMAIL_ADDRESS][DOMAIN_NAME]"
click at [399, 218] on link "Rahul Kumar rahul.kumar1@sgrlimited.in" at bounding box center [413, 220] width 170 height 31
type input "[PERSON_NAME]"
click at [399, 161] on input "Opportunity Name *" at bounding box center [570, 160] width 485 height 20
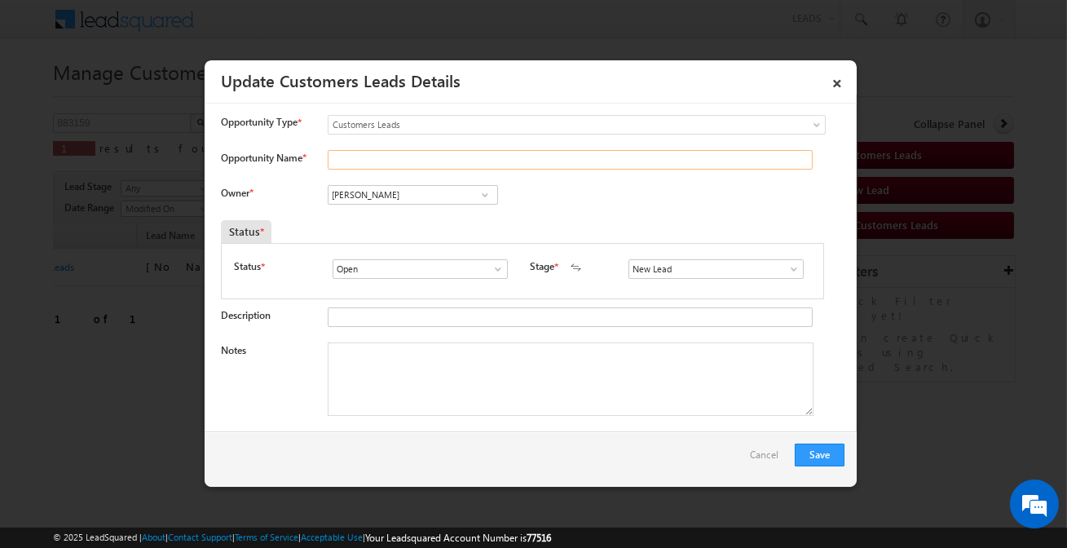
paste input "[PERSON_NAME]"
type input "[PERSON_NAME]"
click at [707, 266] on input "New Lead" at bounding box center [715, 269] width 175 height 20
click at [665, 289] on link "Sales Marked" at bounding box center [715, 288] width 174 height 19
type input "Sales Marked"
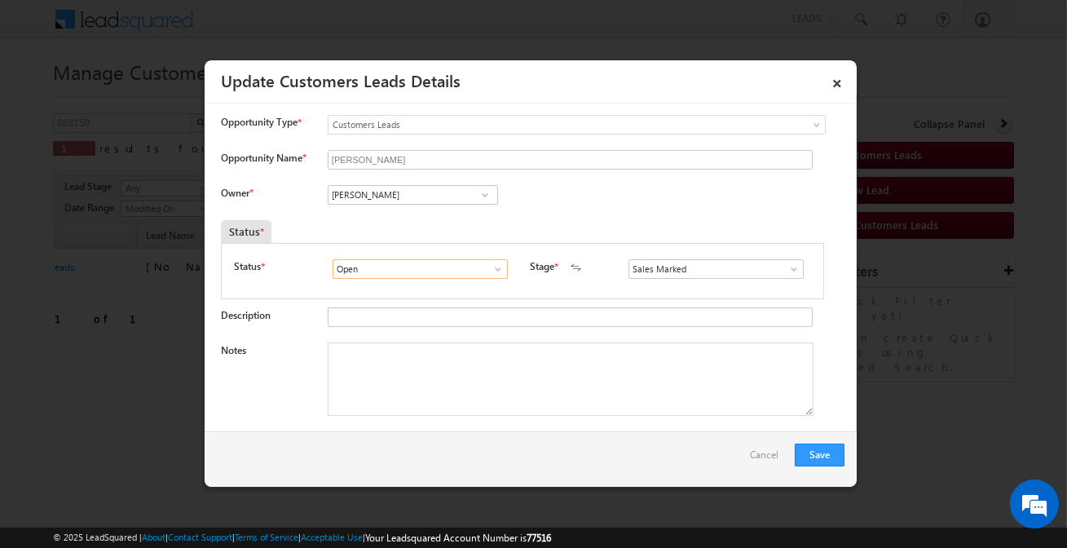
click at [395, 277] on input "Open" at bounding box center [419, 269] width 175 height 20
click at [406, 347] on textarea "Notes" at bounding box center [571, 378] width 486 height 73
paste textarea "[PERSON_NAME] / Construction / 5 lakh / Self-Employed (Scarab) /Income 40k / Mo…"
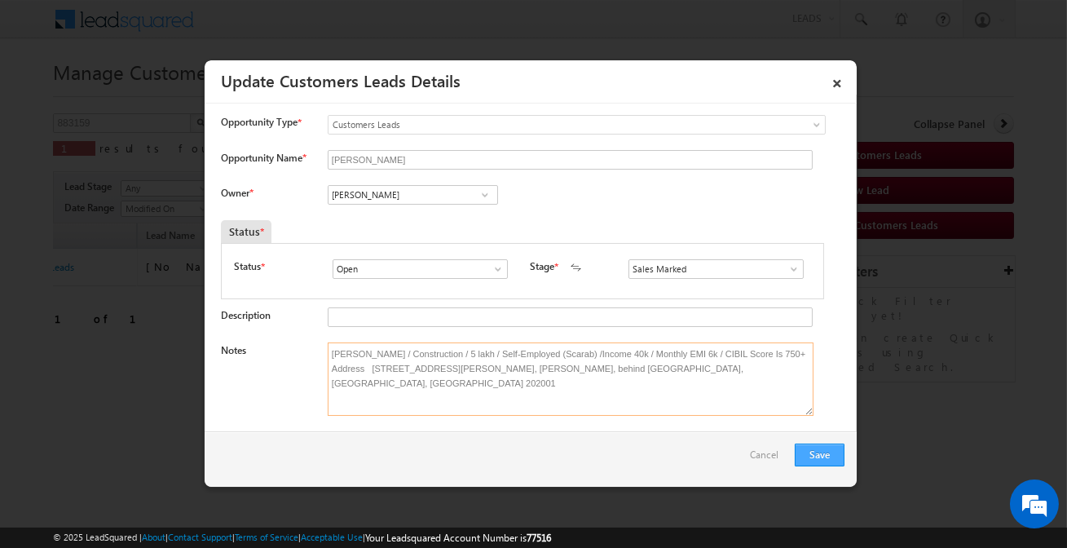
type textarea "[PERSON_NAME] / Construction / 5 lakh / Self-Employed (Scarab) /Income 40k / Mo…"
click at [814, 451] on button "Save" at bounding box center [819, 454] width 50 height 23
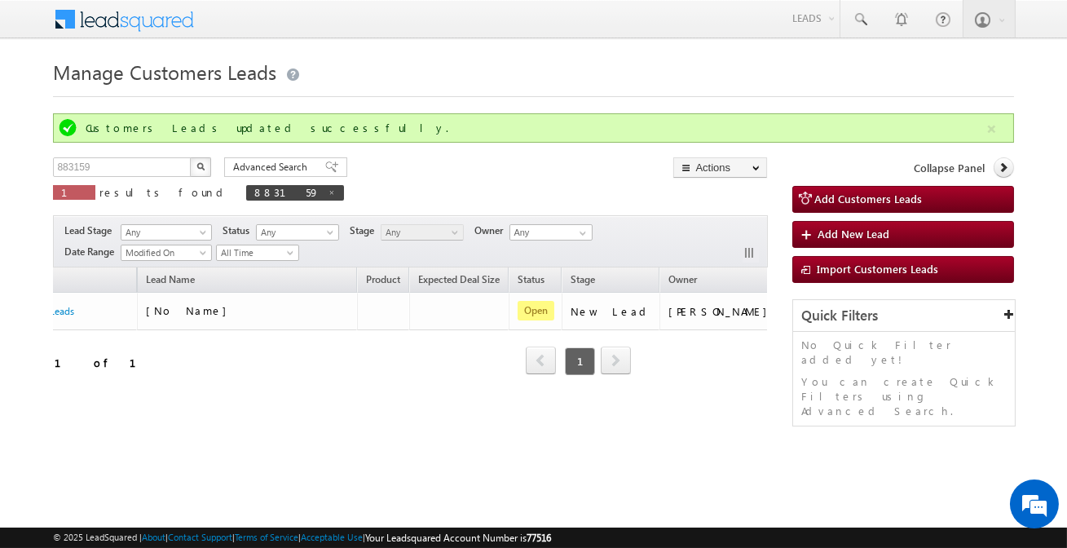
scroll to position [0, 0]
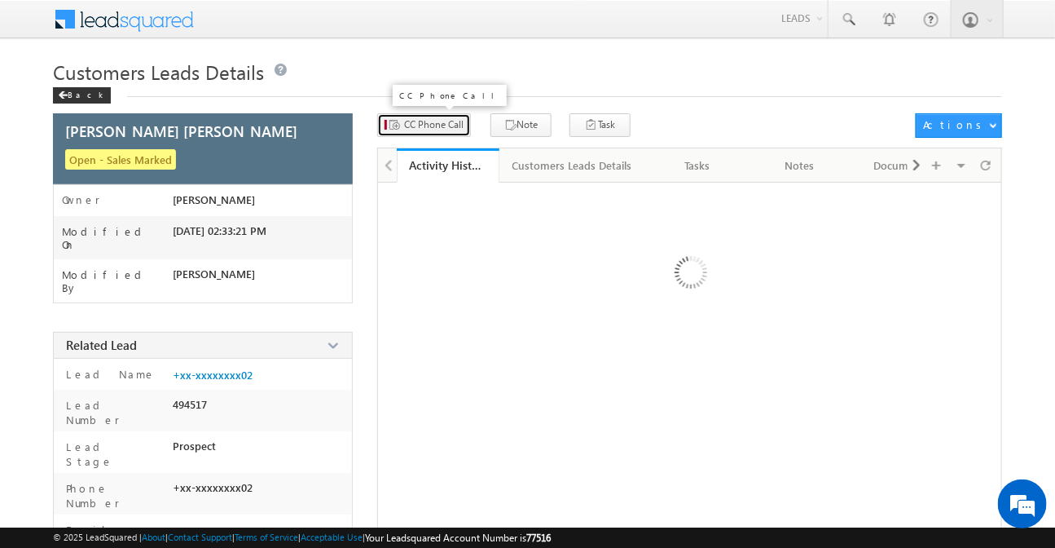
click at [448, 128] on span "CC Phone Call" at bounding box center [433, 124] width 59 height 15
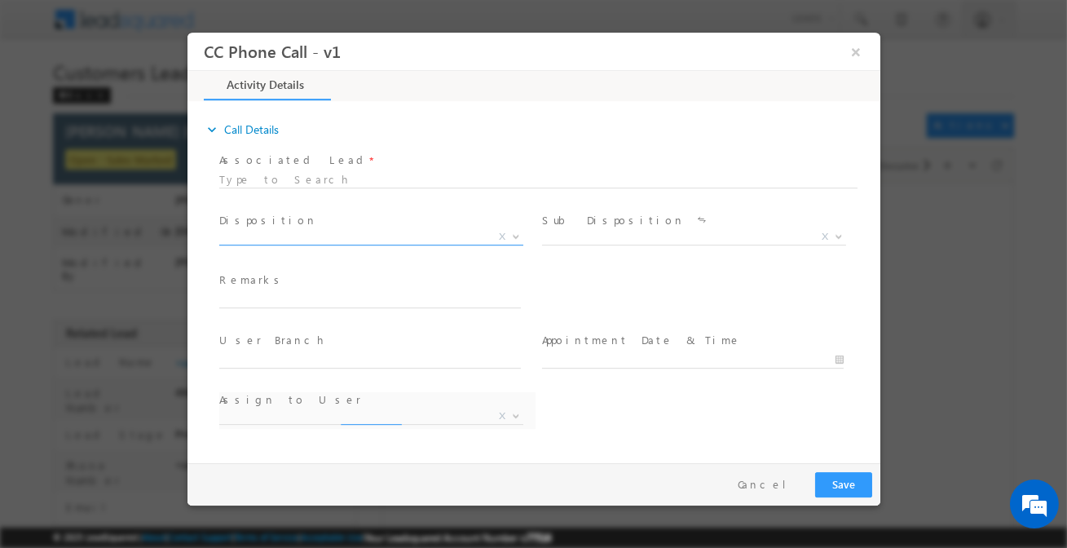
click at [411, 244] on span at bounding box center [370, 244] width 304 height 1
select select "[EMAIL_ADDRESS][DOMAIN_NAME]"
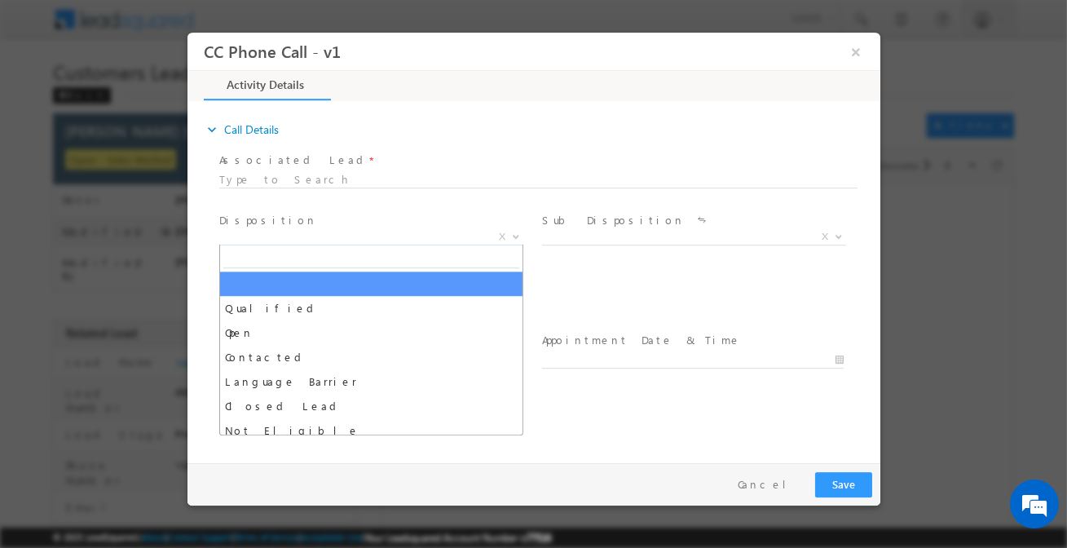
click at [401, 231] on span "X" at bounding box center [370, 237] width 304 height 16
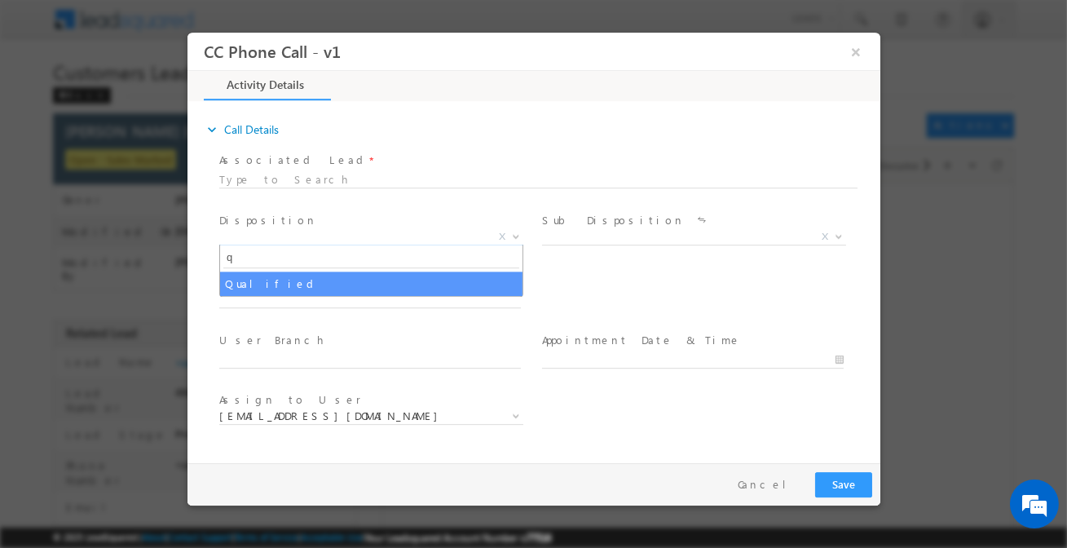
type input "q"
select select "Qualified"
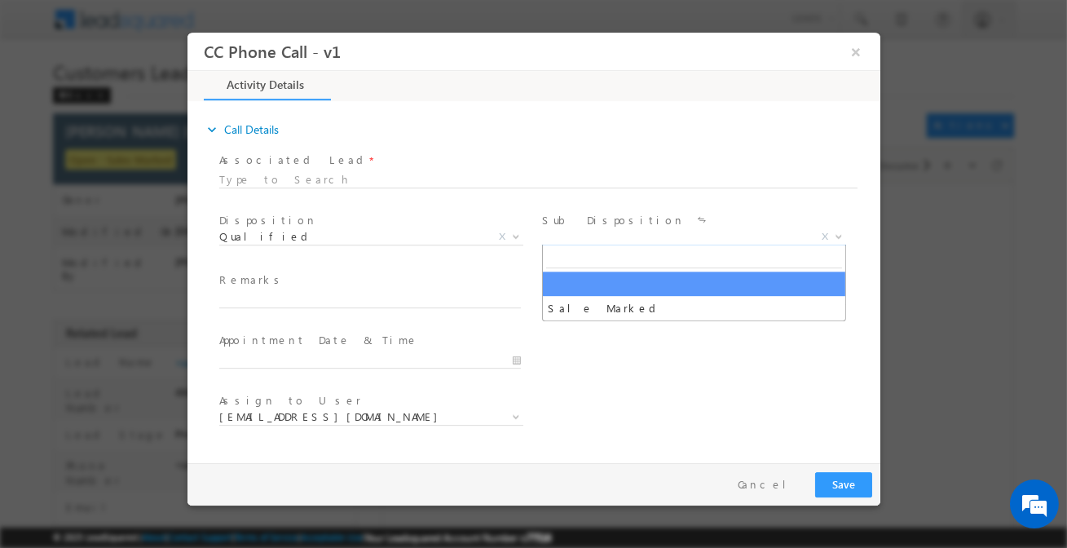
click at [618, 235] on span "X" at bounding box center [693, 237] width 304 height 16
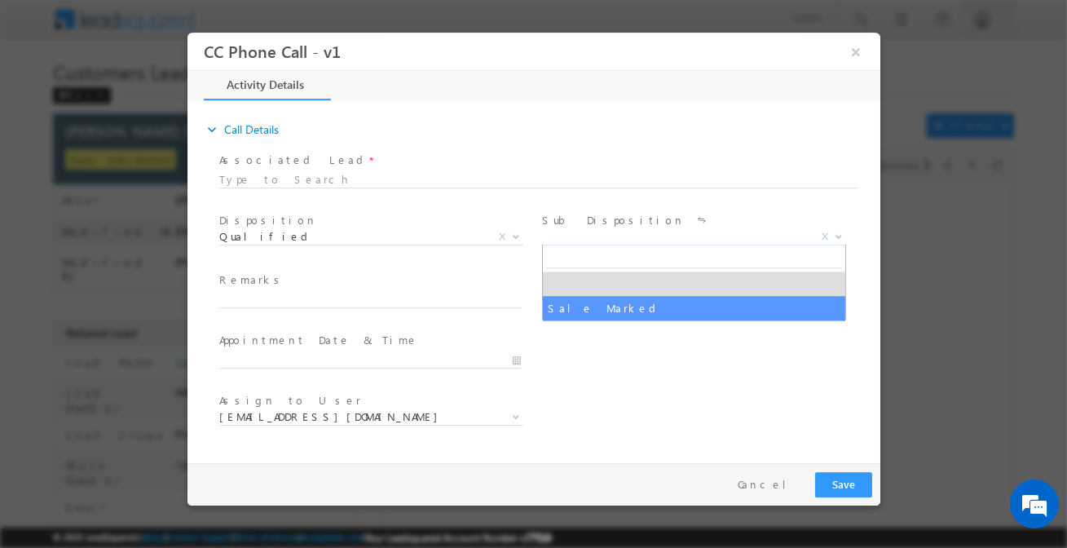
select select "Sale Marked"
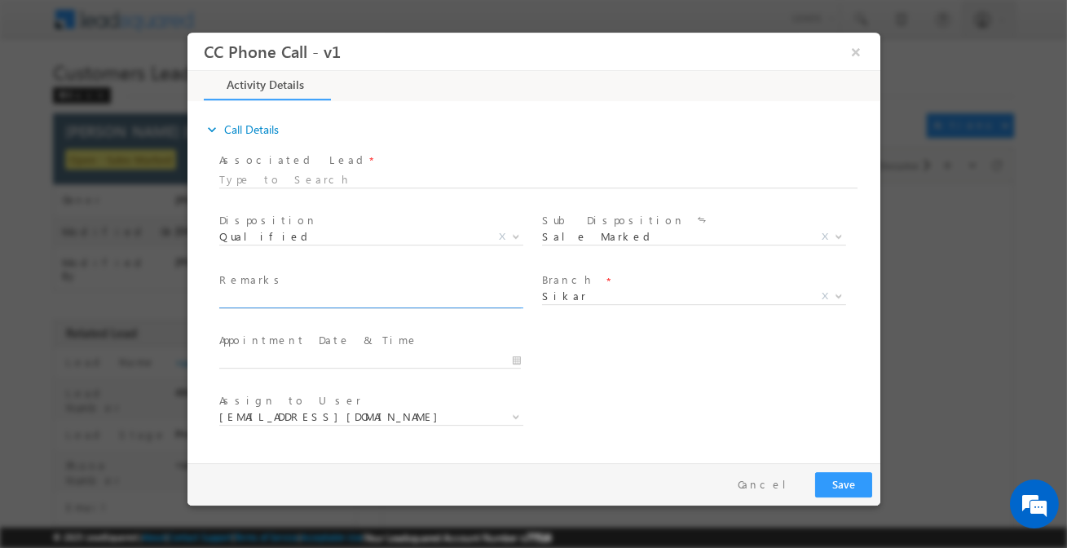
click at [458, 296] on input "text" at bounding box center [368, 300] width 301 height 16
click at [362, 295] on input "text" at bounding box center [368, 300] width 301 height 16
paste input "VIKASH SHARMA (prem pakash sharma) / BT + Lap Loan / Customer is self employed …"
type input "VIKASH SHARMA (prem pakash sharma) / BT + Lap Loan / Customer is self employed …"
click at [833, 480] on button "Save" at bounding box center [842, 484] width 57 height 25
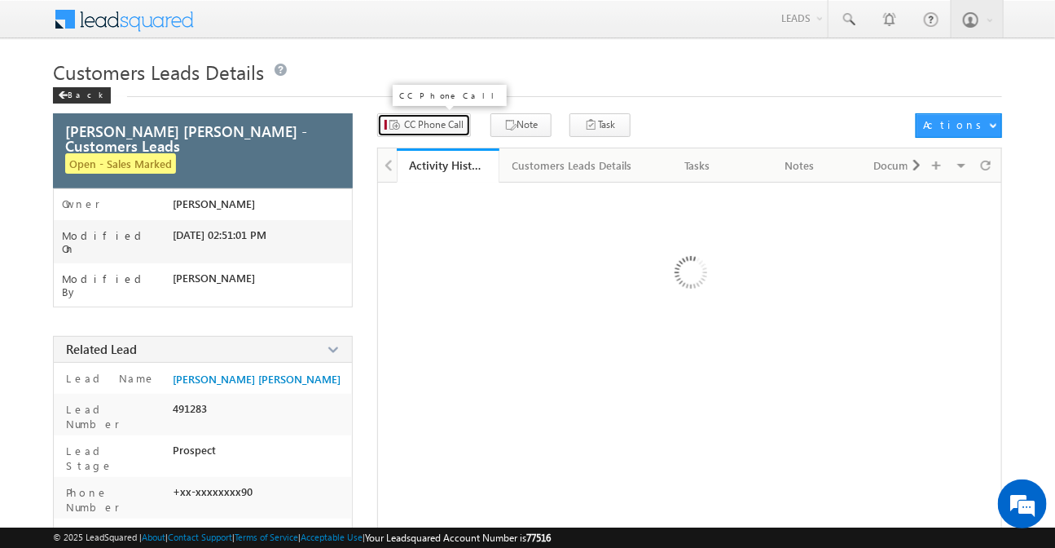
click at [430, 123] on span "CC Phone Call" at bounding box center [433, 124] width 59 height 15
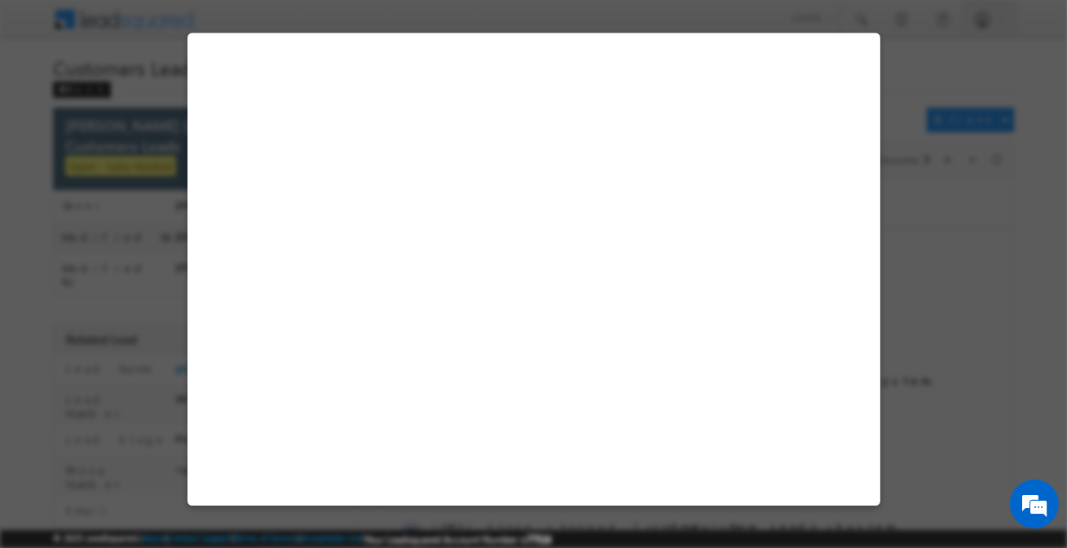
select select "Indore 1"
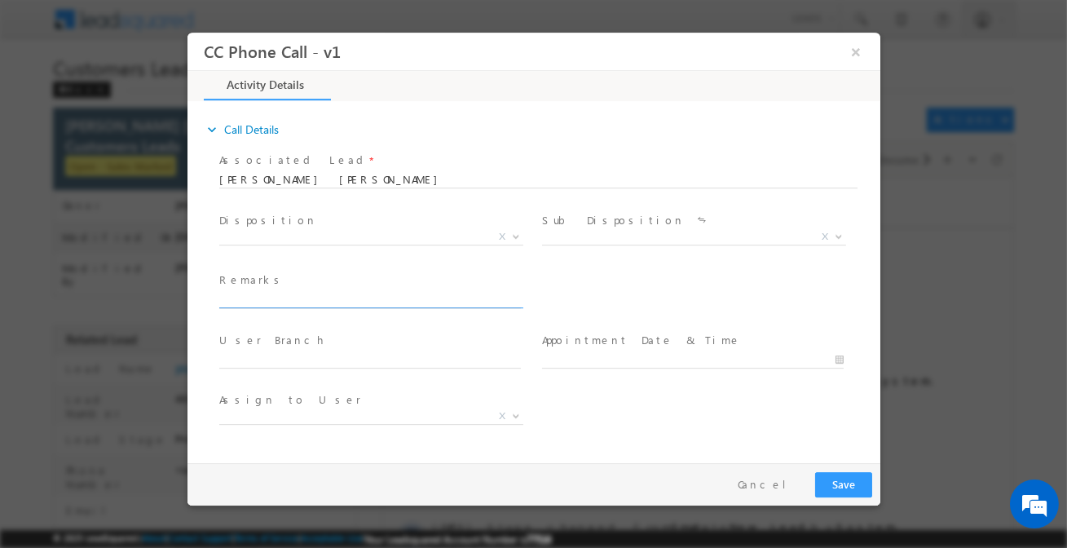
click at [327, 300] on input "text" at bounding box center [368, 300] width 301 height 16
paste input "Customer interested for top-up loan 8 lakh"
type input "Customer interested for top-up loan 8 lakh"
select select "aakash.mewada@sgrlimited.in"
type input "Customer interested for top-up loan 8 lakh"
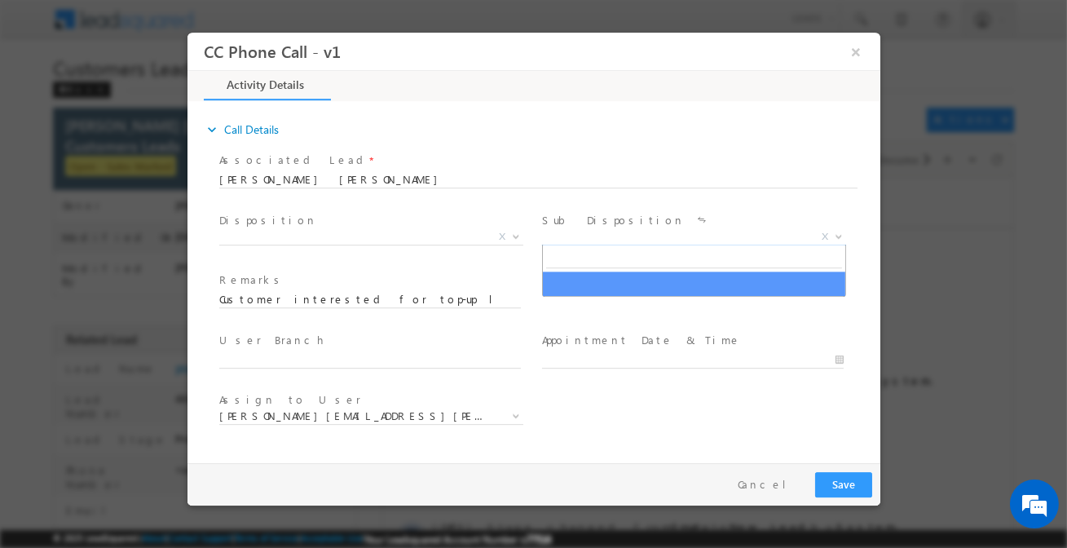
click at [595, 240] on span "X" at bounding box center [693, 237] width 304 height 16
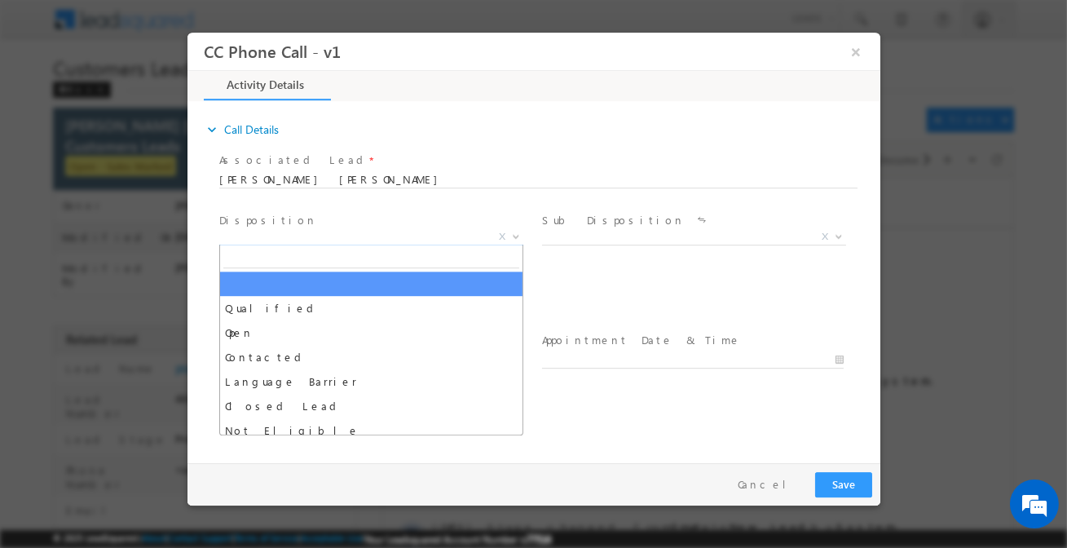
click at [390, 237] on span "X" at bounding box center [370, 237] width 304 height 16
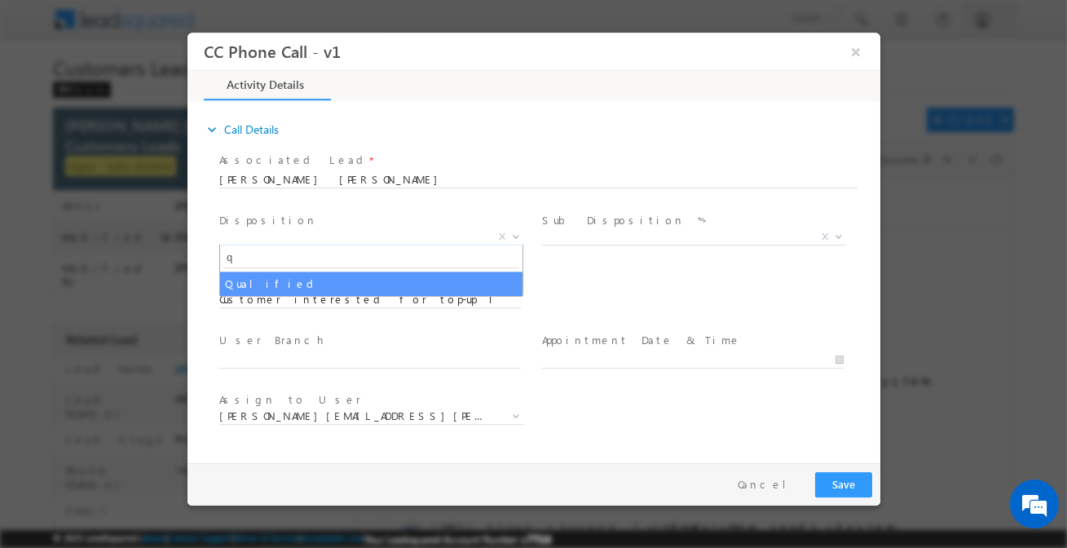
type input "q"
drag, startPoint x: 360, startPoint y: 274, endPoint x: 398, endPoint y: 276, distance: 37.6
select select "Qualified"
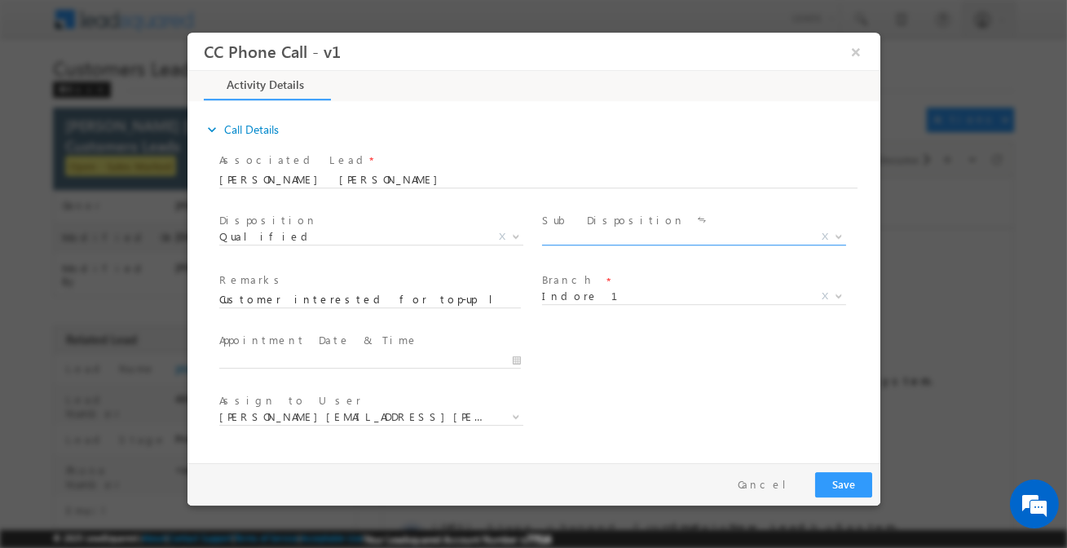
click at [606, 244] on span "X" at bounding box center [693, 240] width 304 height 16
click at [596, 236] on span "X" at bounding box center [693, 237] width 304 height 16
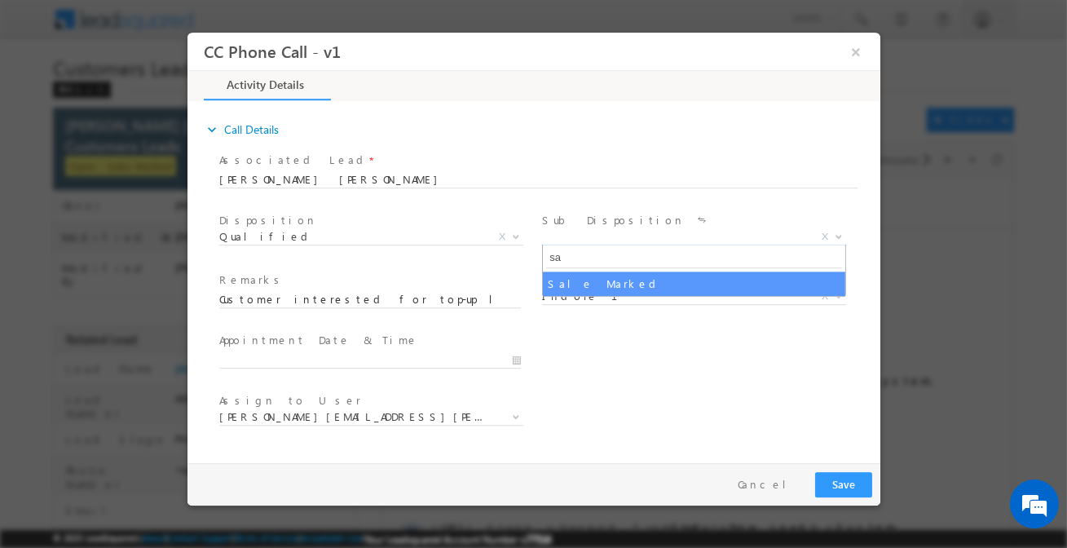
type input "sa"
select select "Sale Marked"
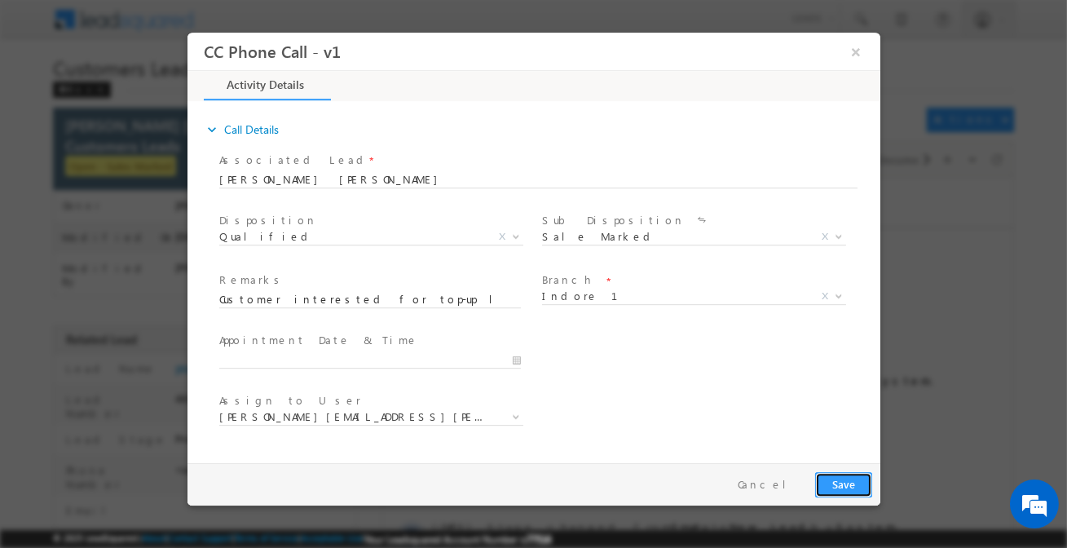
click at [842, 486] on button "Save" at bounding box center [842, 484] width 57 height 25
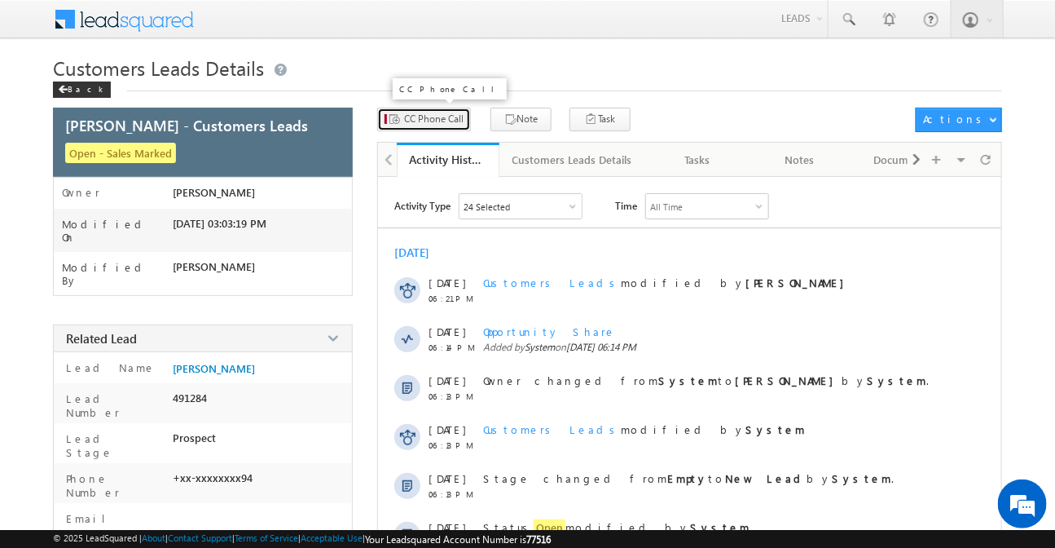
click at [444, 116] on span "CC Phone Call" at bounding box center [433, 119] width 59 height 15
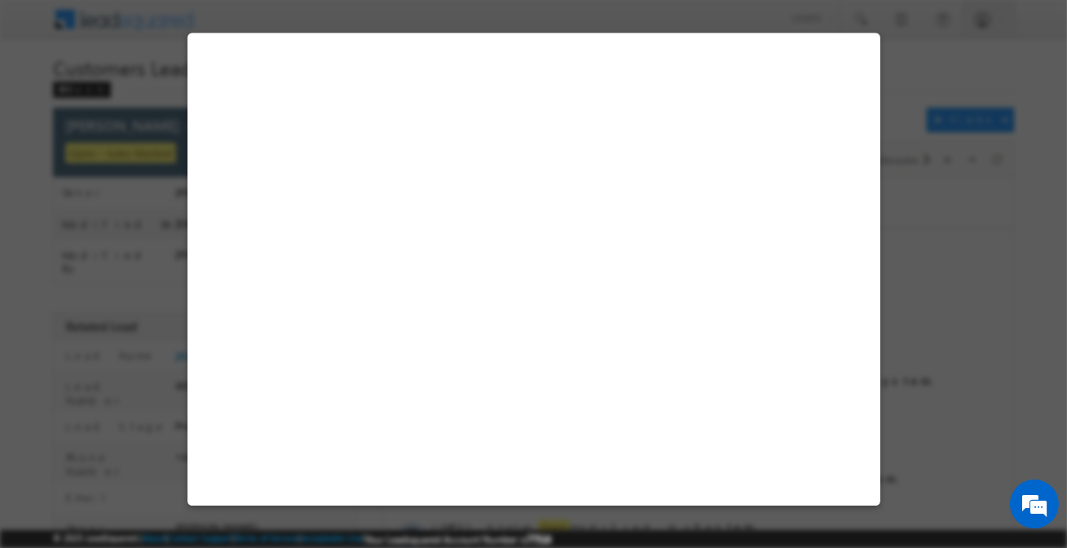
select select "Indore 2"
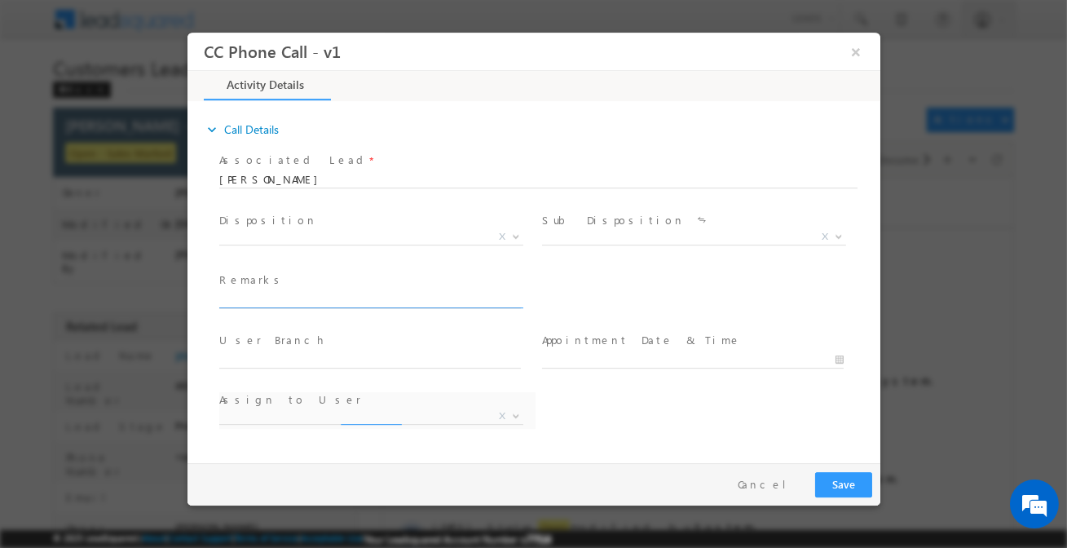
click at [321, 301] on input "text" at bounding box center [368, 300] width 301 height 16
type input "Customer interested 3-lakh amount (top-up loan)"
select select "anil.ahirwar@sgrlimited.in"
type input "Customer interested 3-lakh amount (top-up loan)"
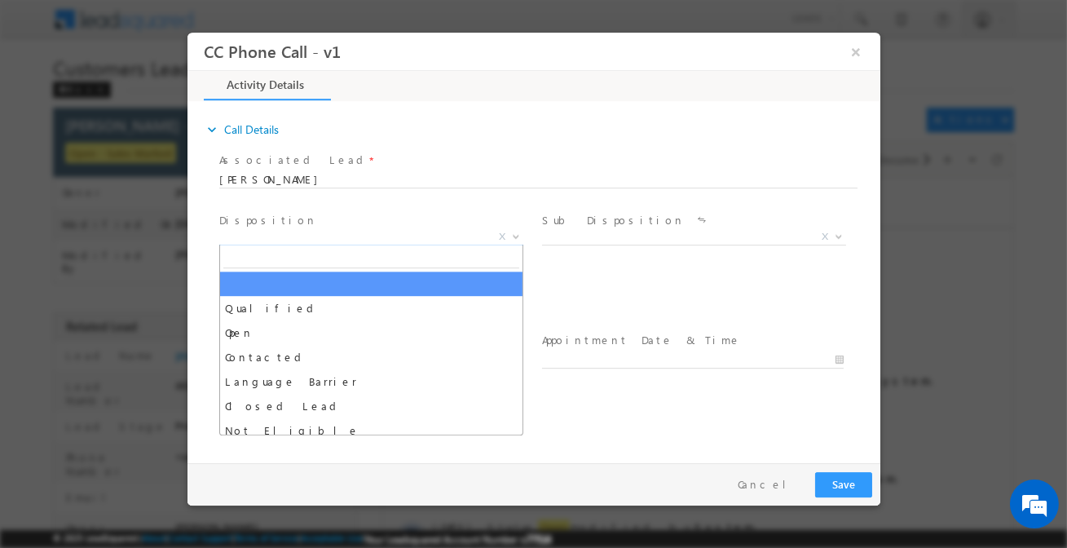
click at [368, 231] on span "X" at bounding box center [370, 237] width 304 height 16
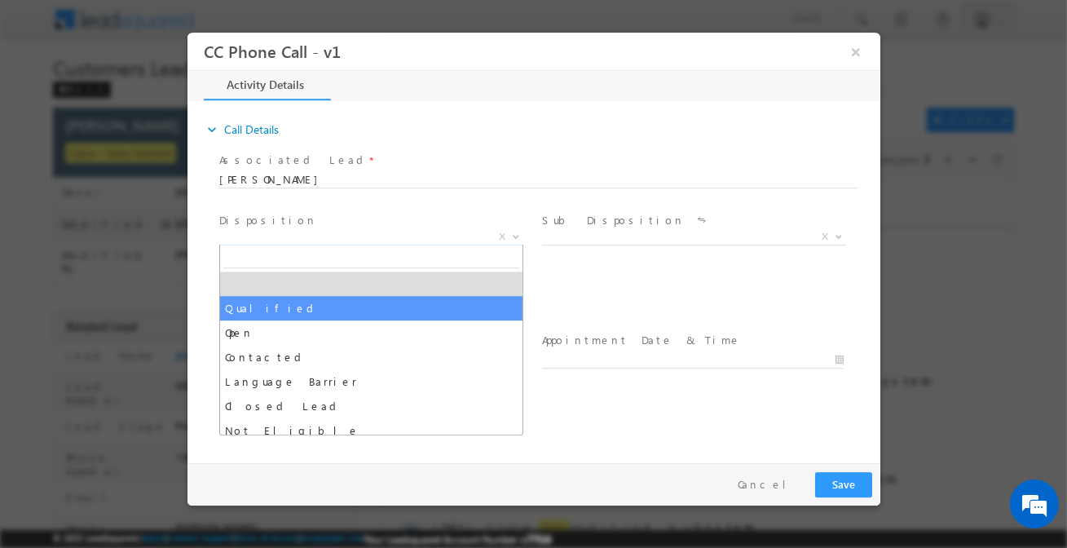
select select "Qualified"
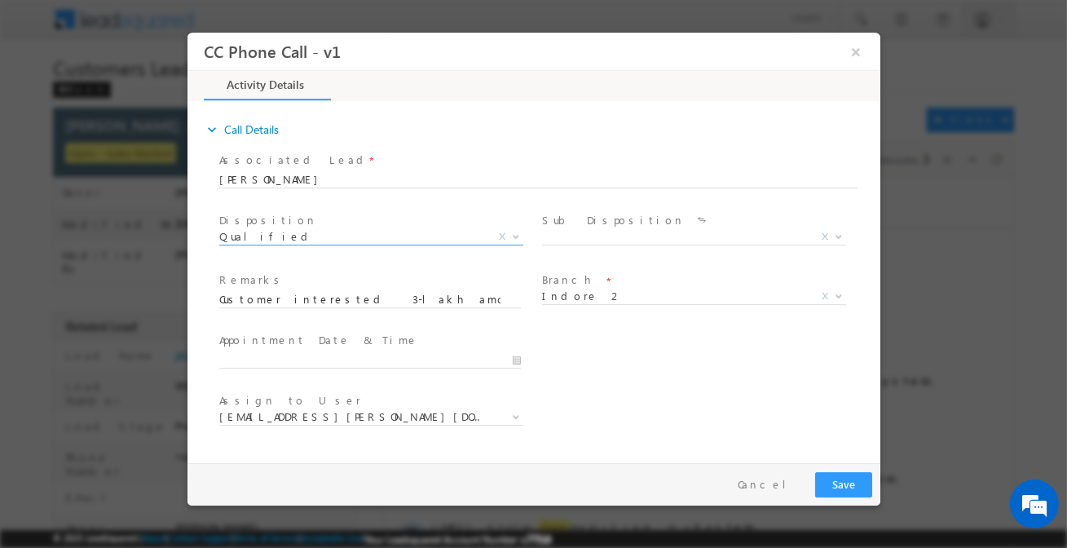
click at [592, 223] on label "Sub Disposition" at bounding box center [612, 220] width 143 height 15
click at [589, 234] on span "X" at bounding box center [693, 237] width 304 height 16
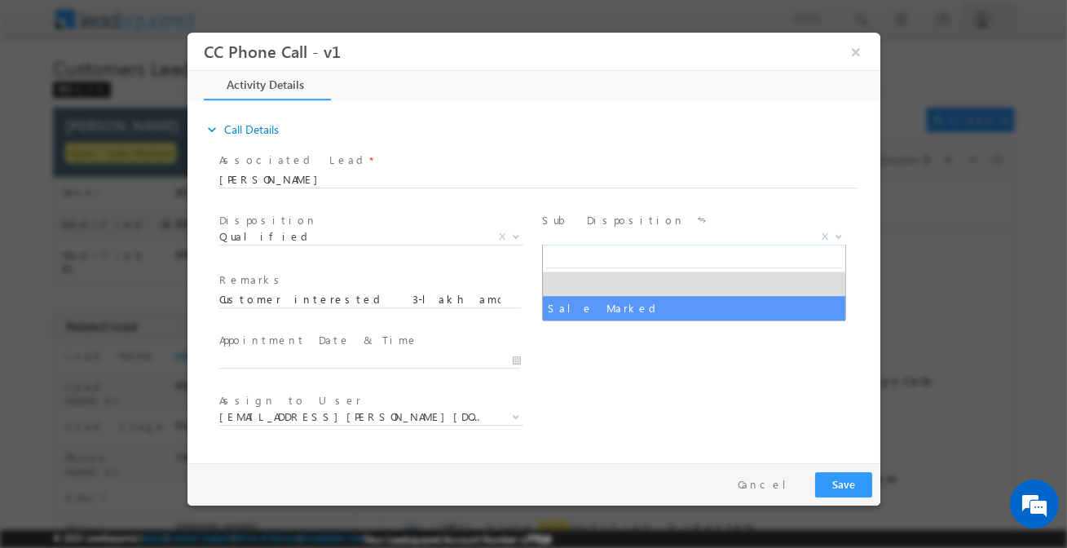
select select "Sale Marked"
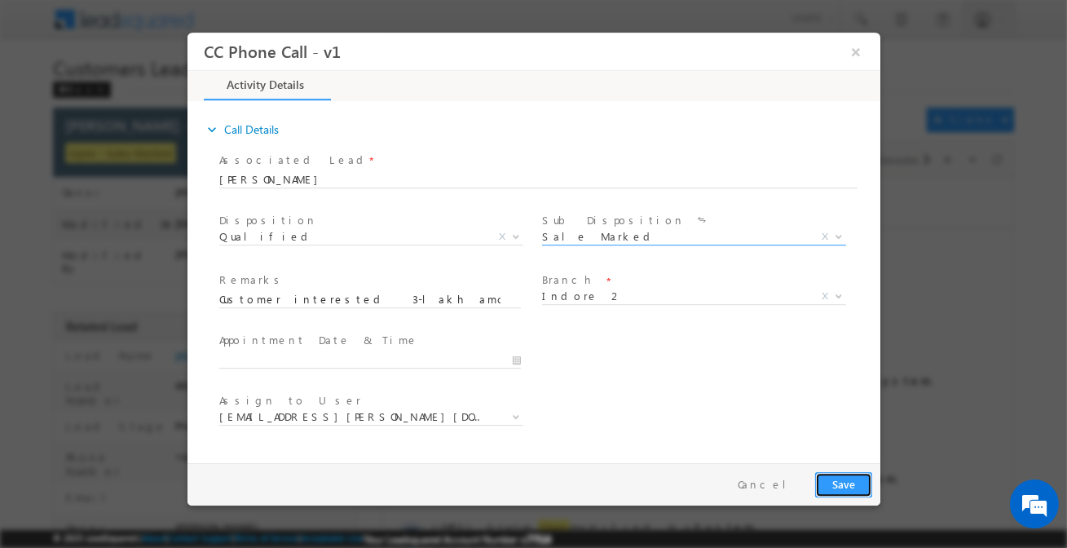
click at [845, 486] on button "Save" at bounding box center [842, 484] width 57 height 25
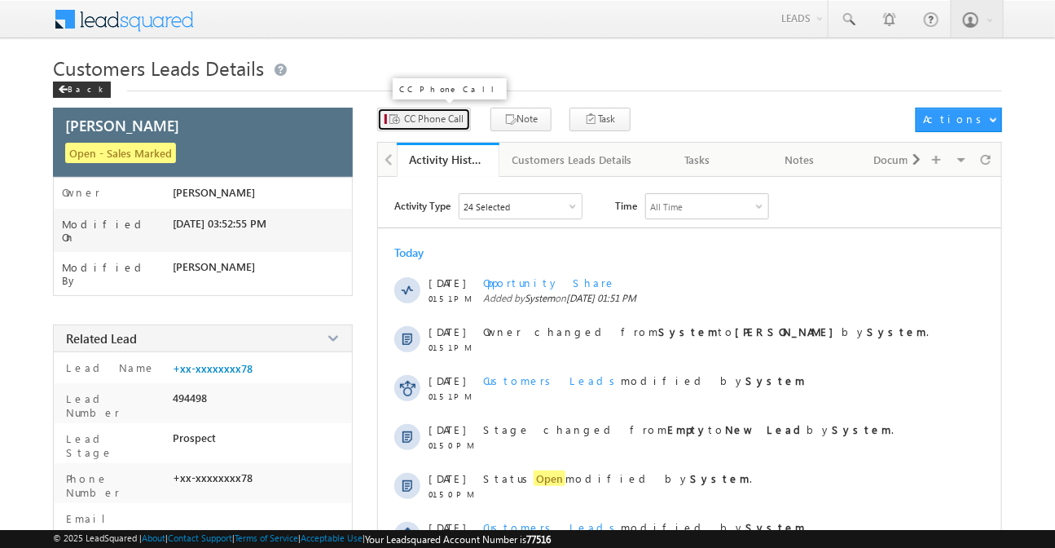
click at [444, 122] on span "CC Phone Call" at bounding box center [433, 119] width 59 height 15
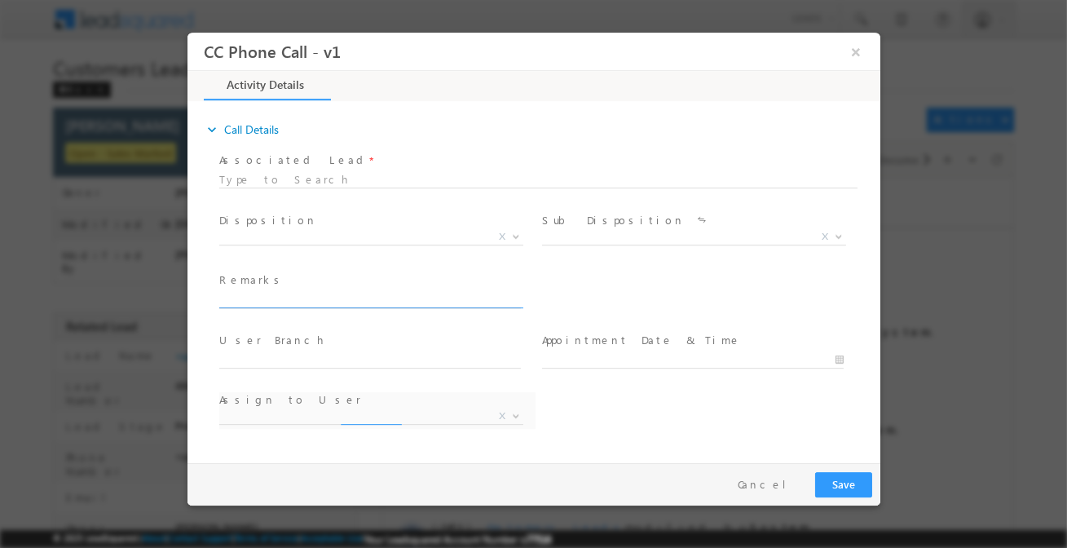
click at [401, 300] on input "text" at bounding box center [368, 300] width 301 height 16
paste input "[PERSON_NAME]"
type input "[PERSON_NAME]"
select select "[EMAIL_ADDRESS][DOMAIN_NAME]"
type input "[PERSON_NAME]"
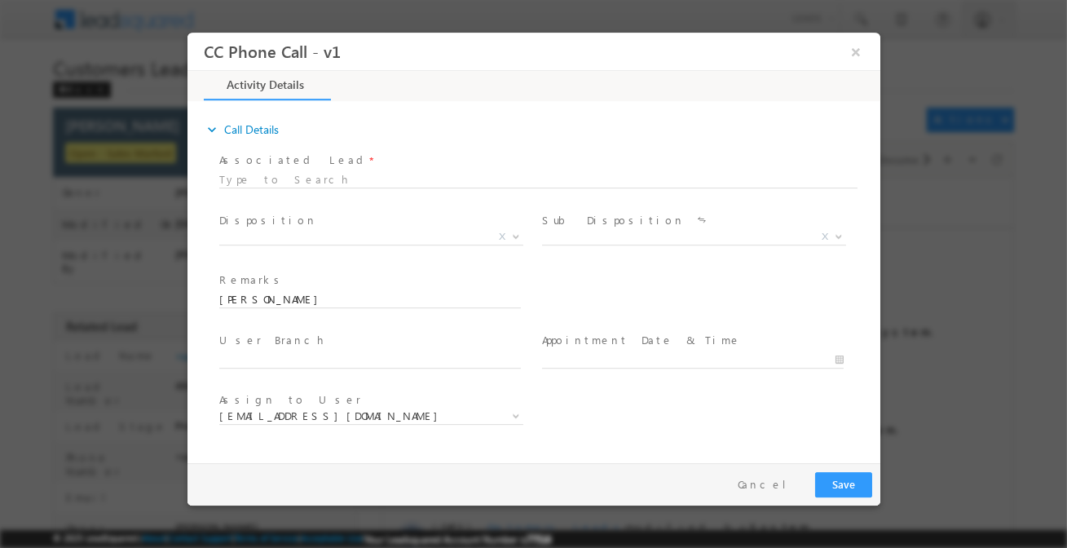
click at [385, 243] on span "Qualified Open Contacted Language Barrier Closed Lead Not Eligible X" at bounding box center [376, 240] width 316 height 20
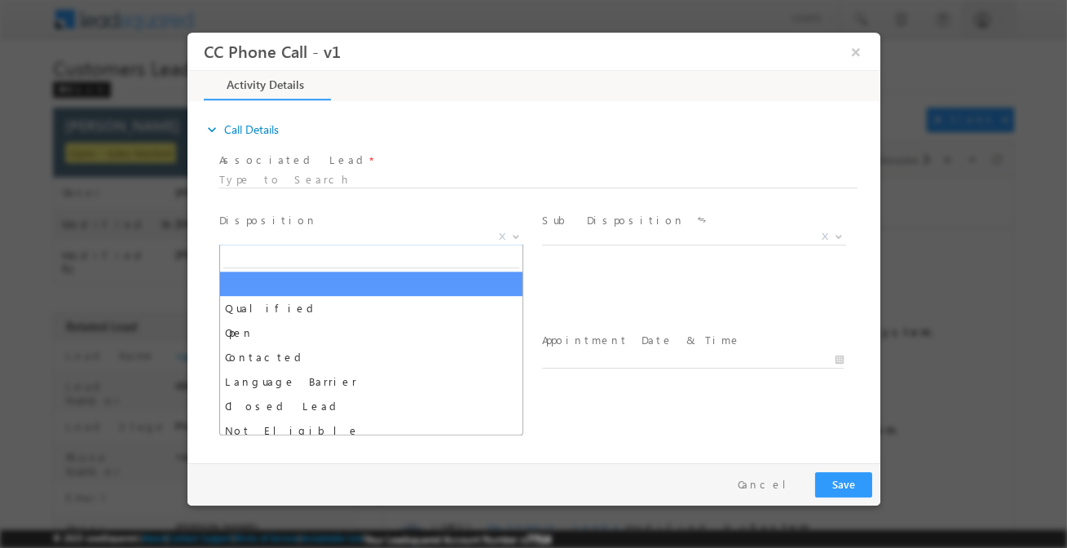
click at [360, 239] on span "X" at bounding box center [370, 237] width 304 height 16
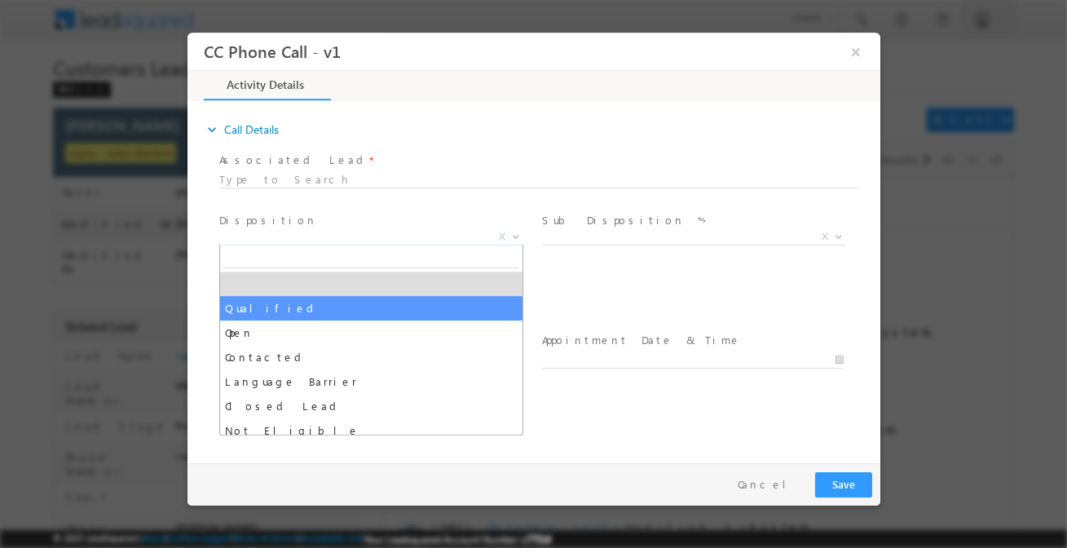
select select "Qualified"
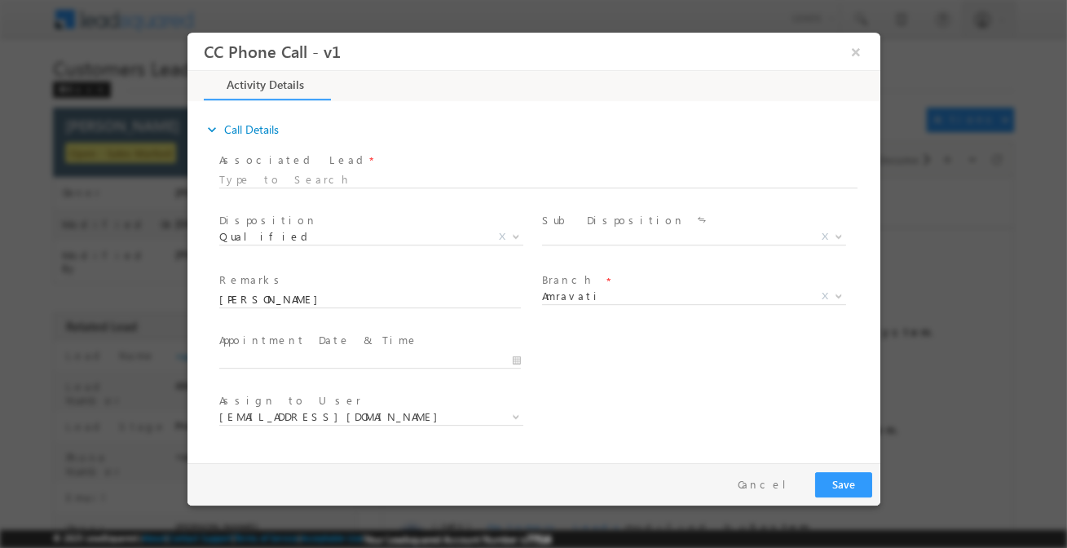
drag, startPoint x: 570, startPoint y: 227, endPoint x: 573, endPoint y: 240, distance: 13.3
click at [572, 229] on div "Sub Disposition * Sale Marked X" at bounding box center [699, 230] width 316 height 37
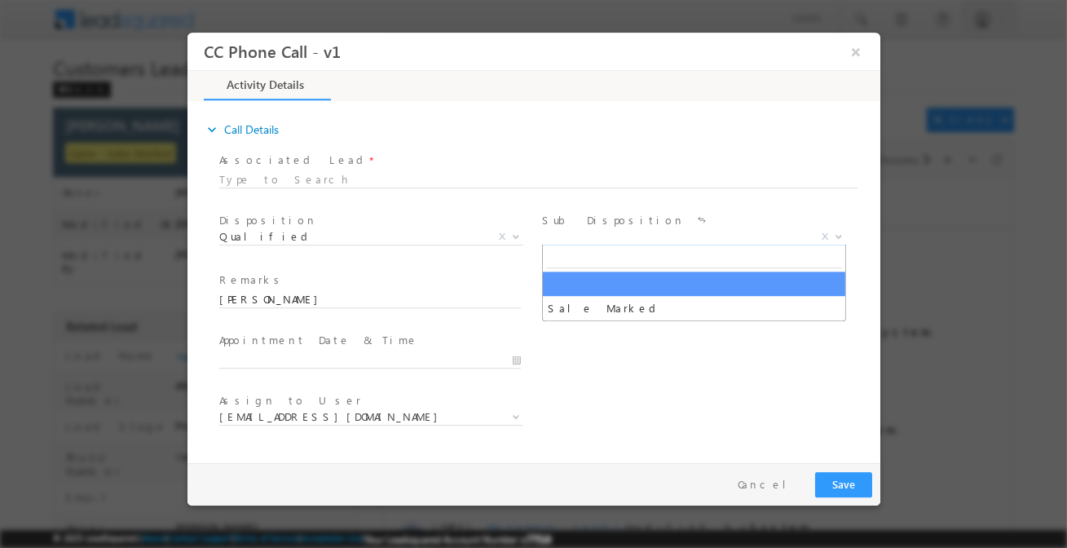
click at [573, 240] on span "X" at bounding box center [693, 237] width 304 height 16
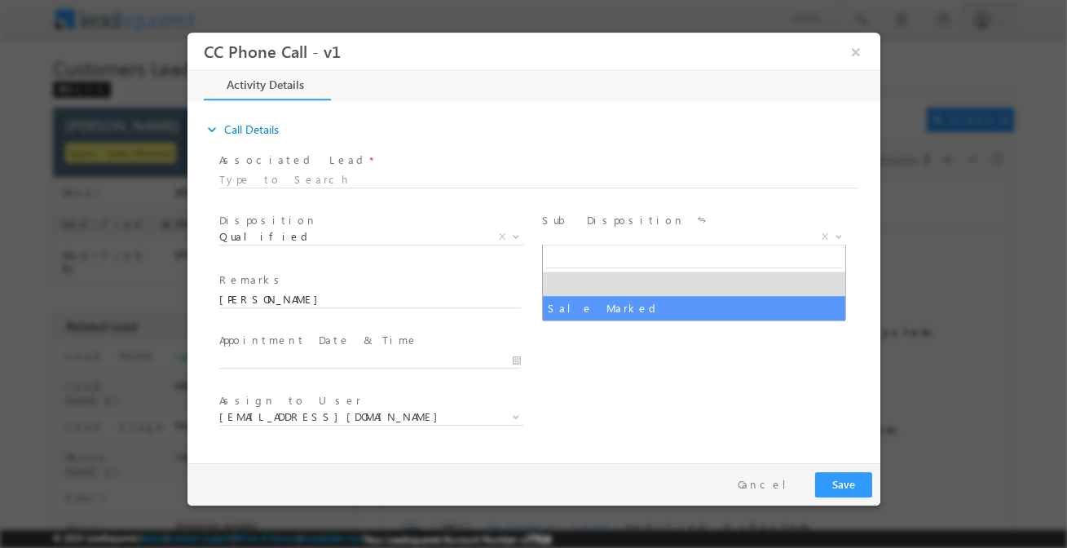
select select "Sale Marked"
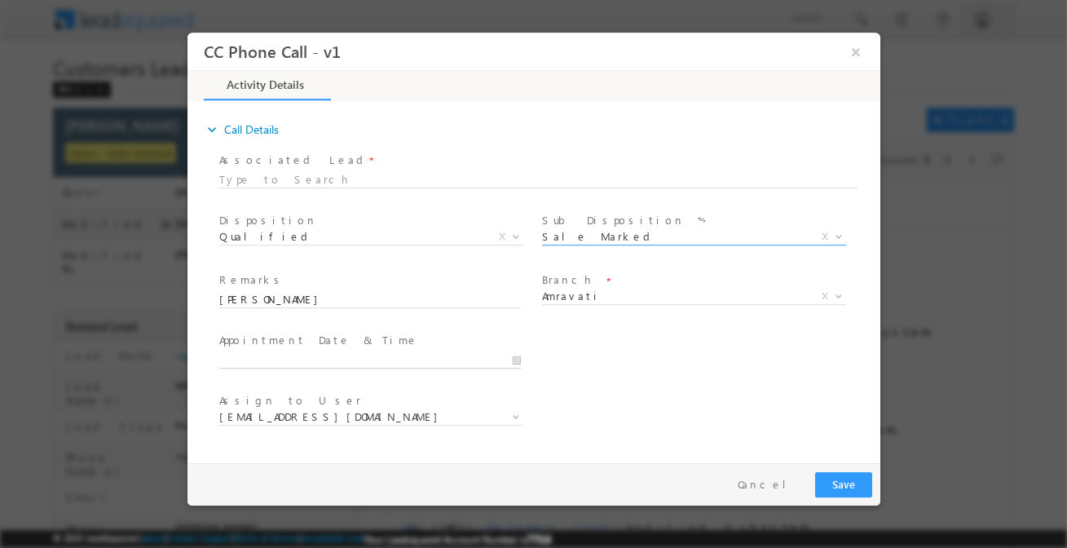
type input "[DATE] 3:51 PM"
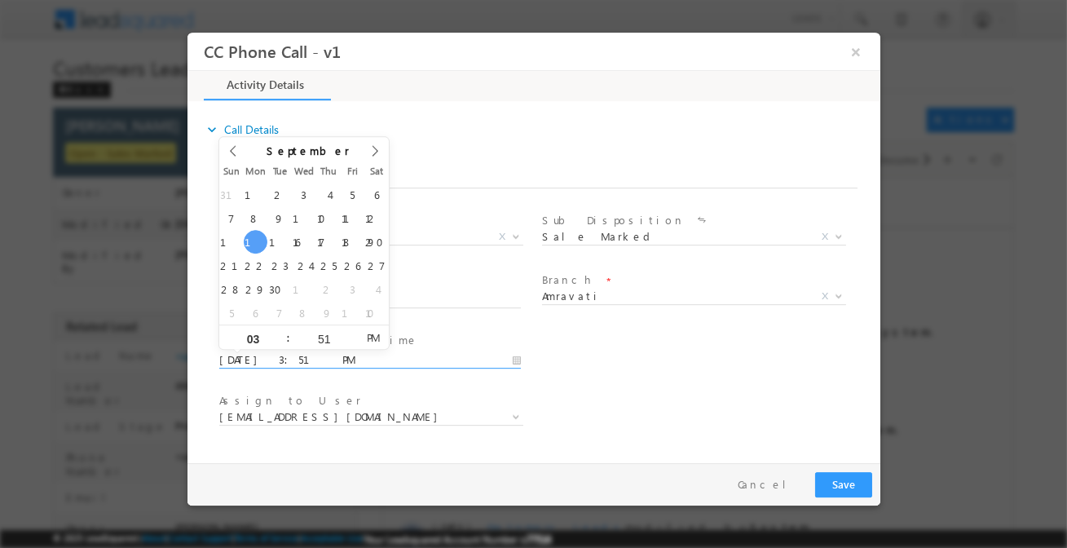
click at [363, 355] on input "[DATE] 3:51 PM" at bounding box center [368, 360] width 301 height 16
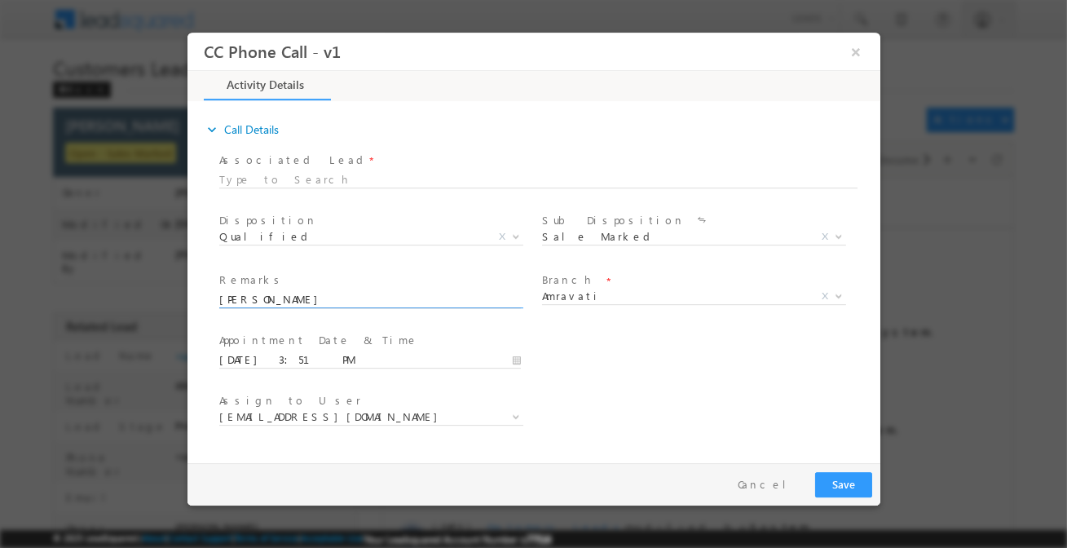
click at [457, 295] on input "[PERSON_NAME]" at bounding box center [368, 300] width 301 height 16
paste input "[PERSON_NAME] /P + C/ 15 lakh / Self-Employed (Construction) Income 45k and his…"
click at [468, 307] on span at bounding box center [368, 316] width 301 height 18
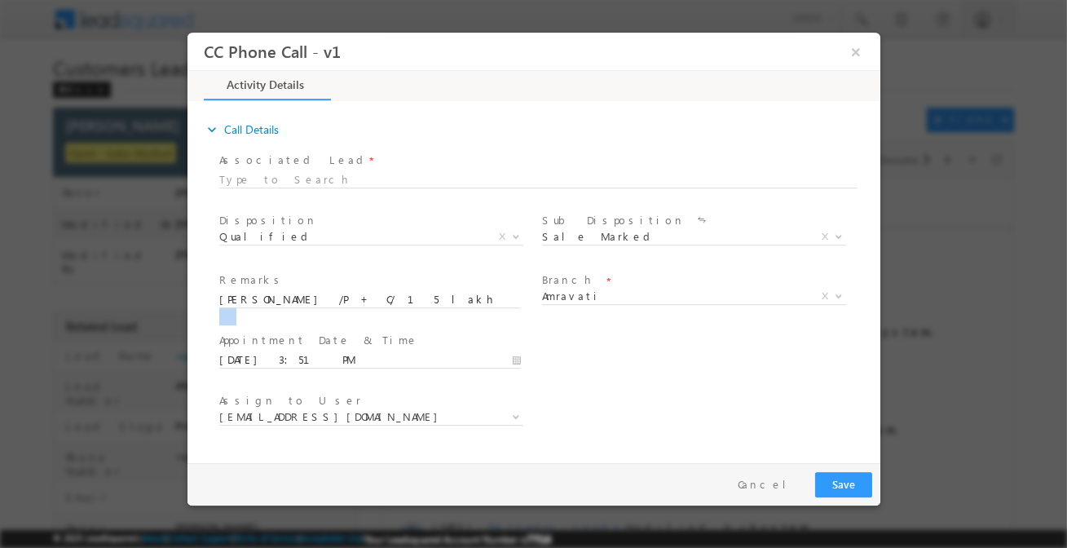
click at [468, 307] on span at bounding box center [368, 316] width 301 height 18
click at [464, 300] on input "[PERSON_NAME] /P + C/ 15 lakh / Self-Employed (Construction) Income 45k and his…" at bounding box center [368, 300] width 301 height 16
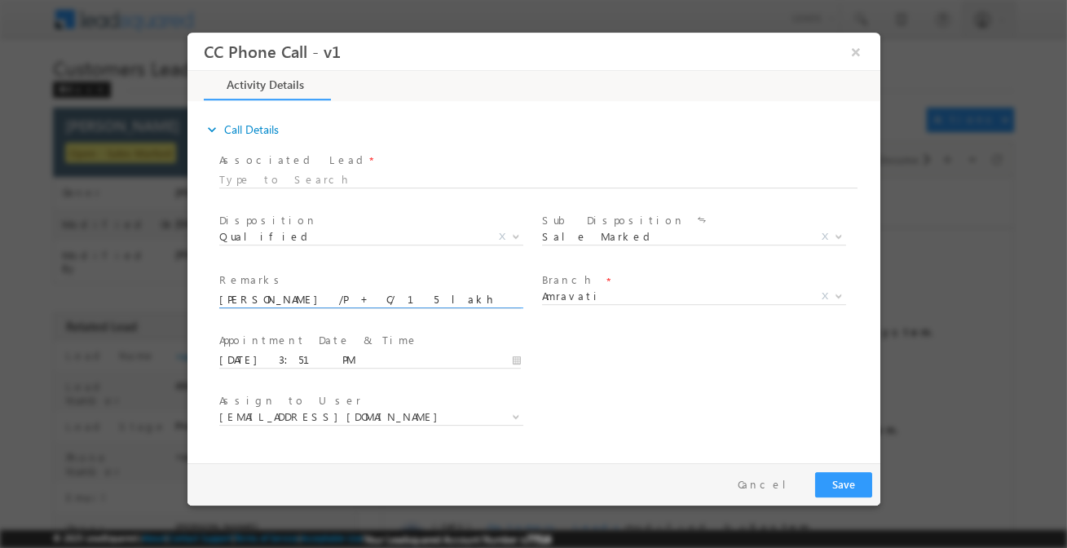
click at [464, 300] on input "[PERSON_NAME] /P + C/ 15 lakh / Self-Employed (Construction) Income 45k and his…" at bounding box center [368, 300] width 301 height 16
paste input "/P + C/ 15 lakh / Self-Employed (Construction) Income 45k and his brother incom…"
type input "[PERSON_NAME] /P + C/ 15 lakh / Self-Employed (Construction) Income 45k and his…"
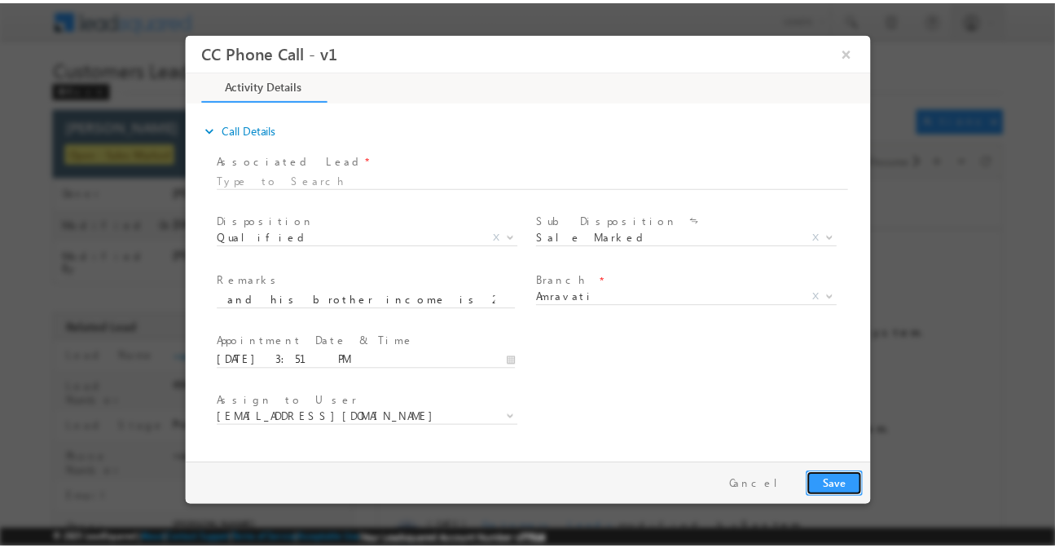
scroll to position [0, 0]
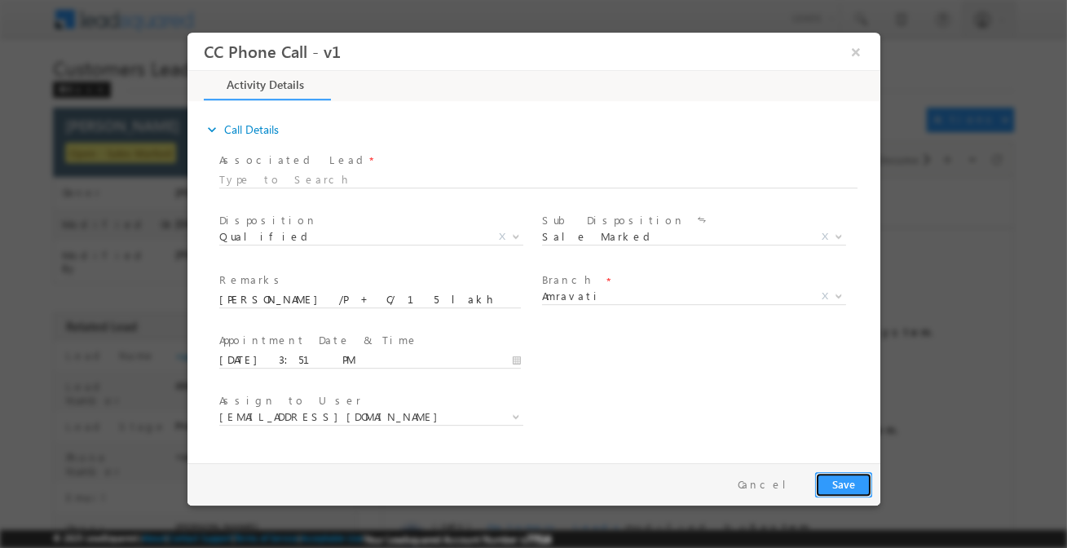
click at [855, 477] on button "Save" at bounding box center [842, 484] width 57 height 25
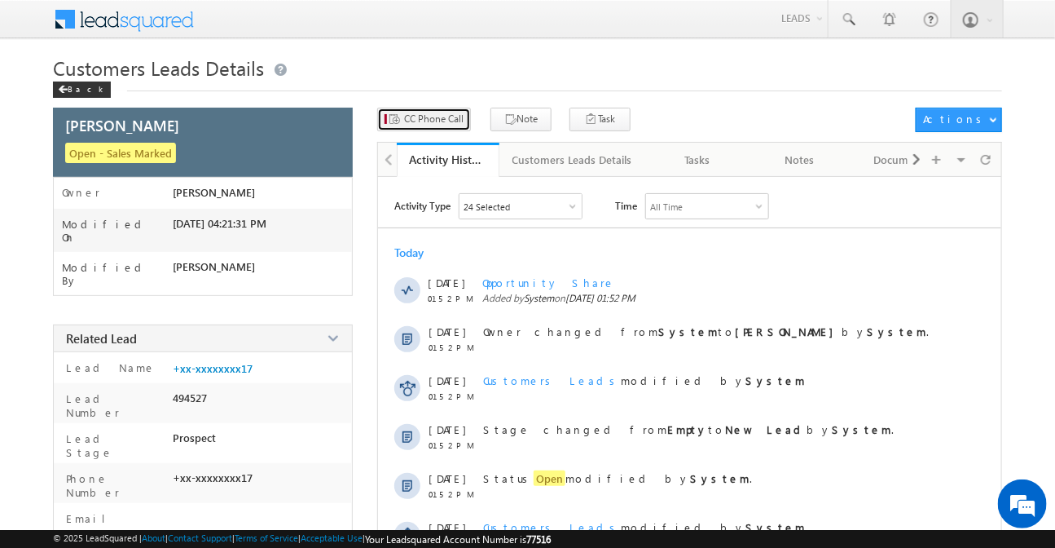
click at [419, 123] on span "CC Phone Call" at bounding box center [433, 119] width 59 height 15
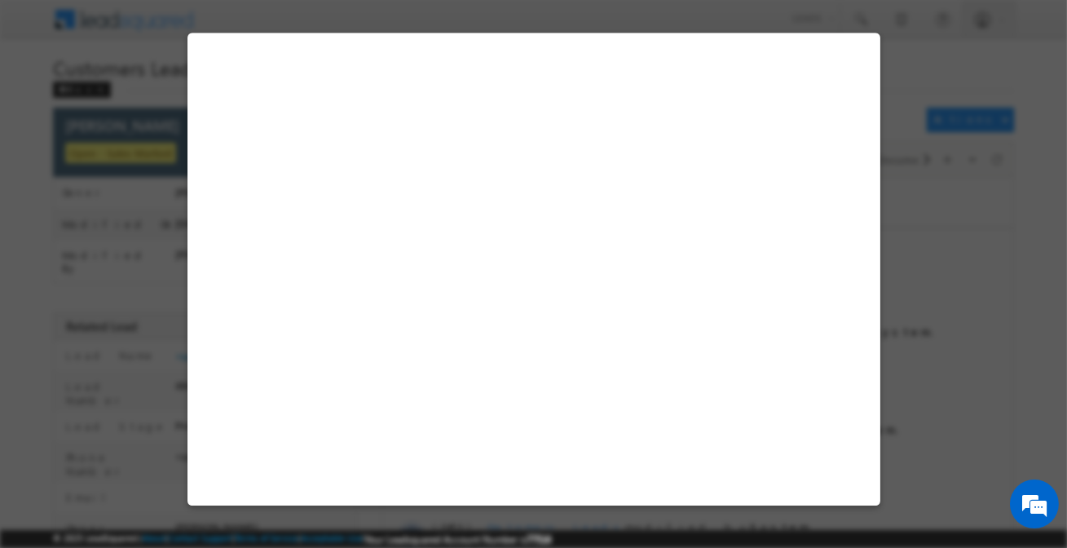
select select "[GEOGRAPHIC_DATA]"
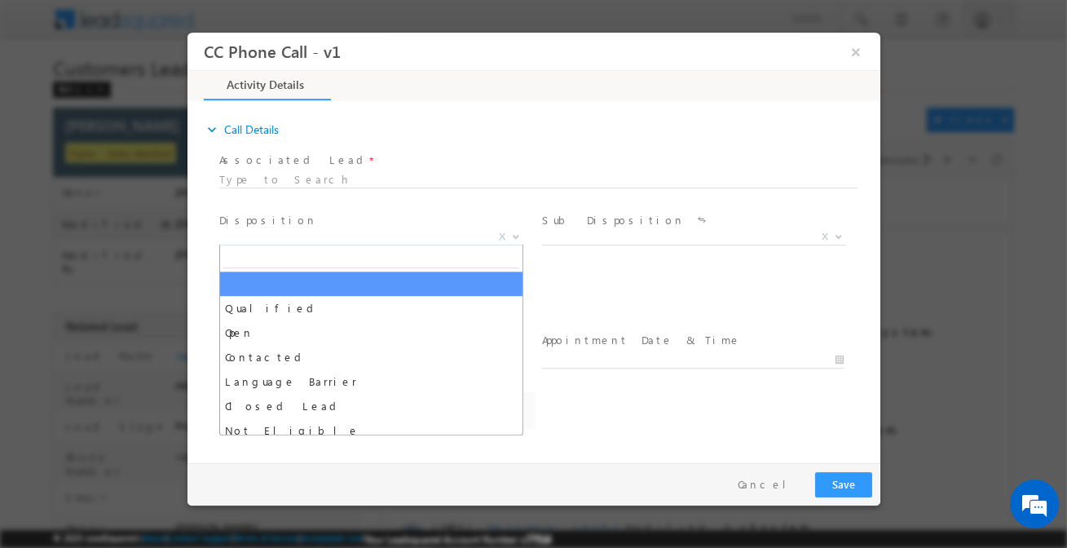
click at [344, 241] on span "X" at bounding box center [370, 237] width 304 height 16
type input "q"
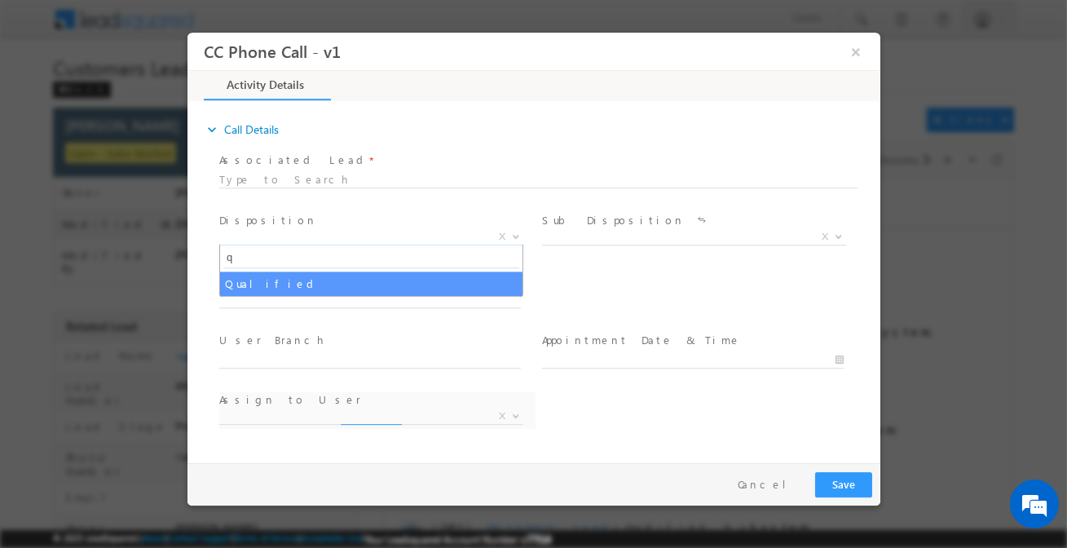
select select "[EMAIL_ADDRESS][DOMAIN_NAME]"
type input "q"
select select "Qualified"
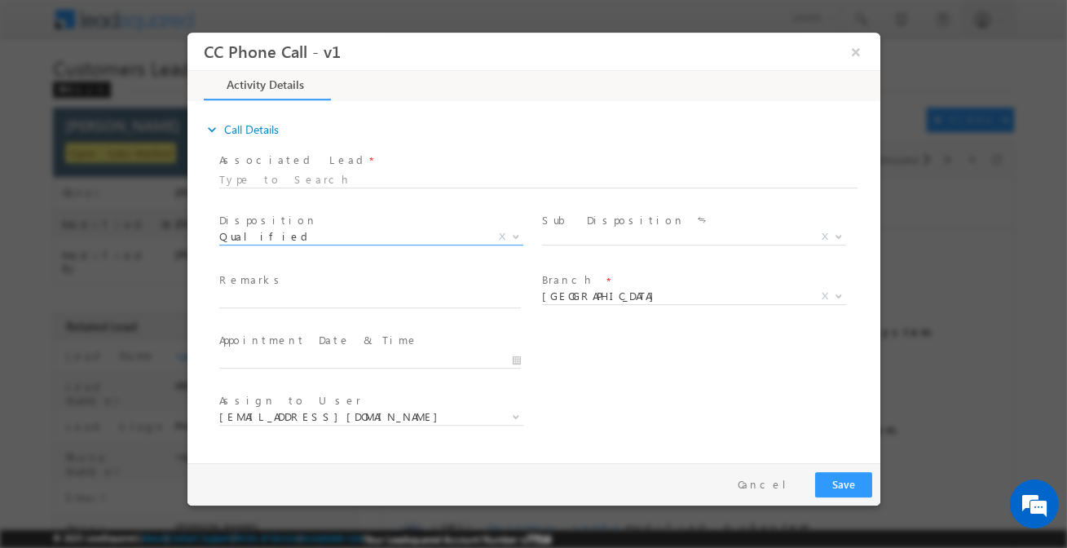
click at [596, 226] on label "Sub Disposition" at bounding box center [612, 220] width 143 height 15
click at [592, 235] on span "X" at bounding box center [693, 237] width 304 height 16
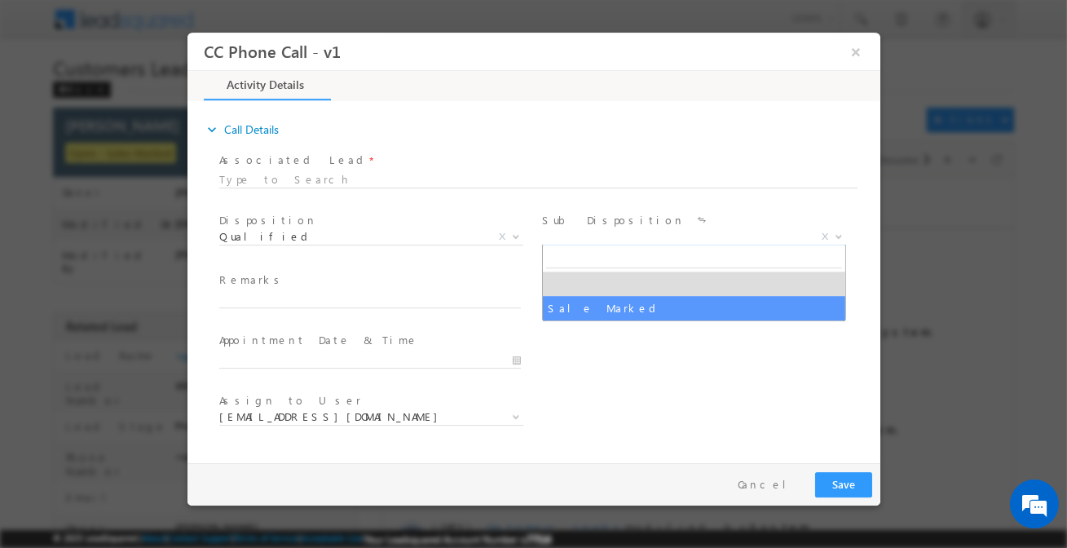
select select "Sale Marked"
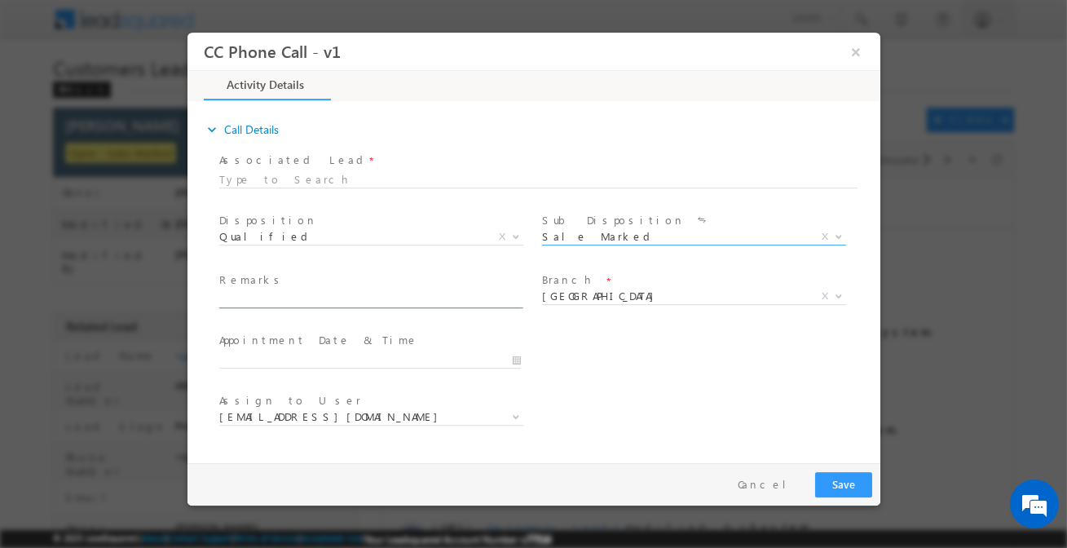
paste input "[PERSON_NAME] / Construction / 5 lakh / Self-Employed (Scarab) /Income 40k / Mo…"
click at [443, 304] on input "text" at bounding box center [368, 300] width 301 height 16
paste input "M"
paste input "text"
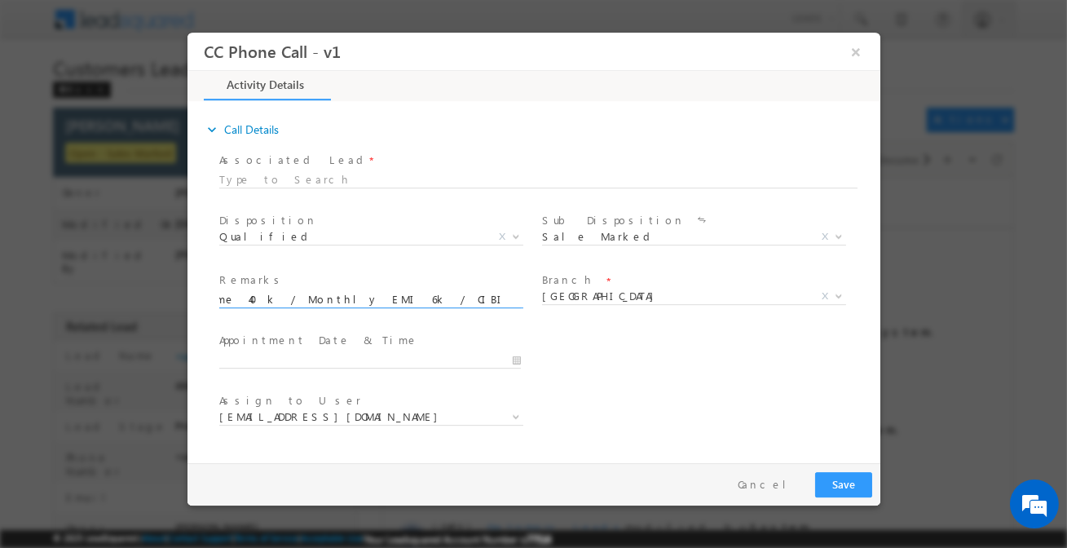
paste input "M"
type input "[PERSON_NAME] / Construction / 5 lakh / Self-Employed (Scarab) /Income 40k / Mo…"
click at [843, 477] on button "Save" at bounding box center [842, 484] width 57 height 25
